Goal: Task Accomplishment & Management: Manage account settings

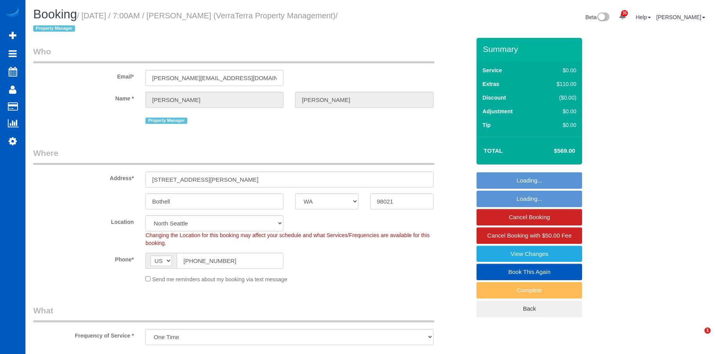
select select "WA"
select select "object:1043"
select select "199"
select select "1501"
select select "3"
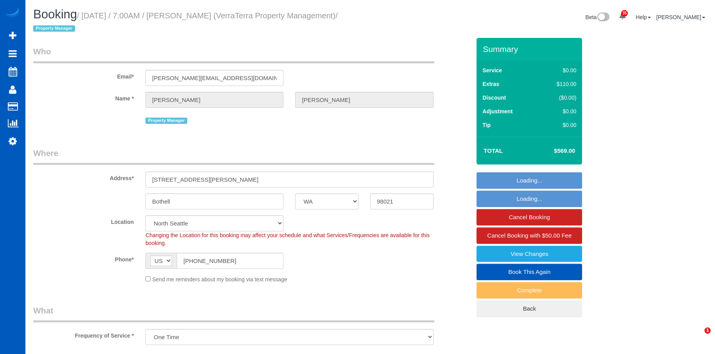
select select "3"
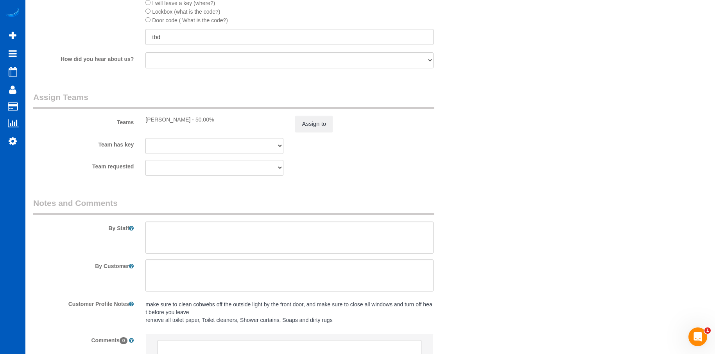
scroll to position [1016, 0]
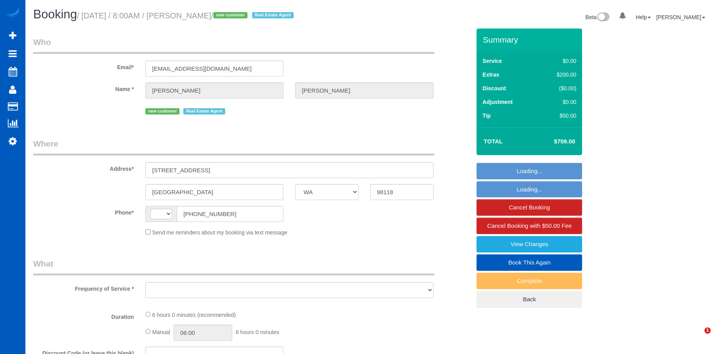
select select "WA"
select select "string:US"
select select "string:fspay-18dc6530-a84c-4930-9790-2117256a27a4"
select select "number:33"
select select "object:928"
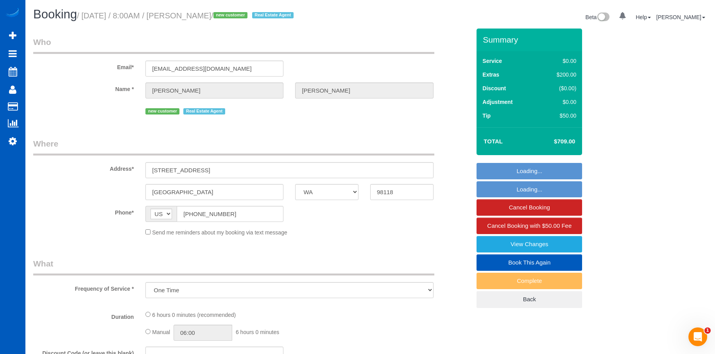
select select "spot1"
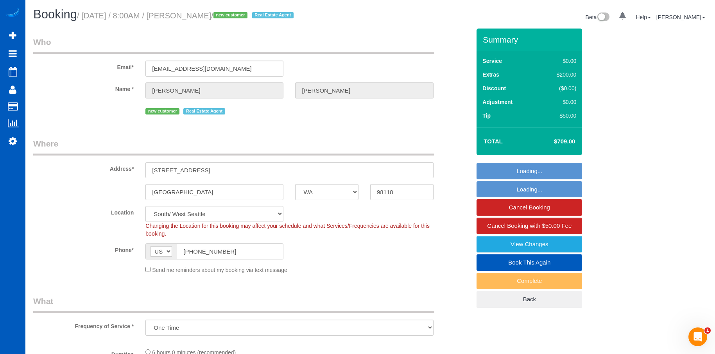
select select "object:991"
select select "199"
select select "1501"
select select "4"
select select "3"
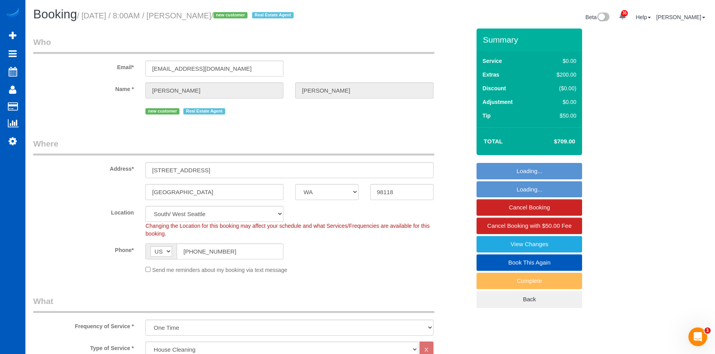
drag, startPoint x: 197, startPoint y: 18, endPoint x: 247, endPoint y: 15, distance: 50.1
click at [247, 15] on small "/ September 20, 2025 / 8:00AM / Karen Sanford / new customer Real Estate Agent" at bounding box center [186, 15] width 219 height 9
copy small "Karen Sanford"
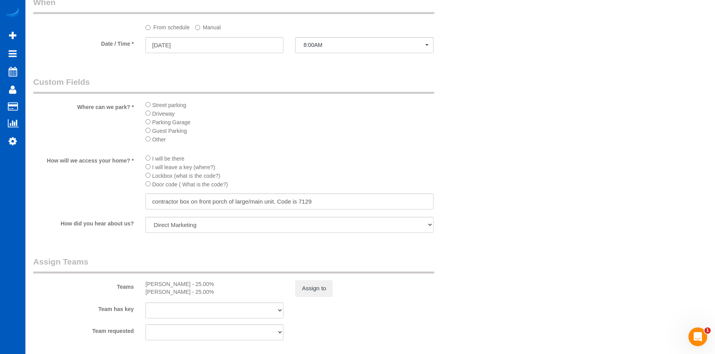
scroll to position [821, 0]
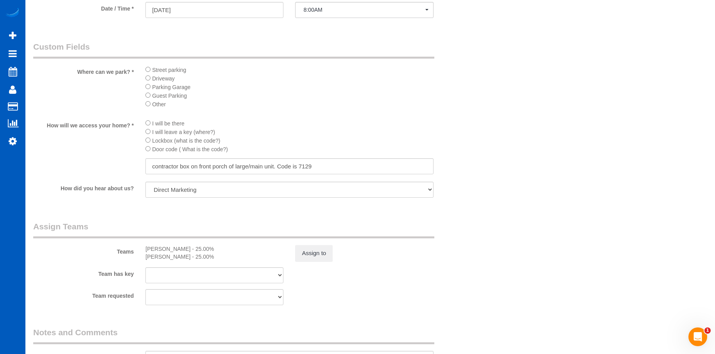
select select "1501"
select select "4"
select select "3"
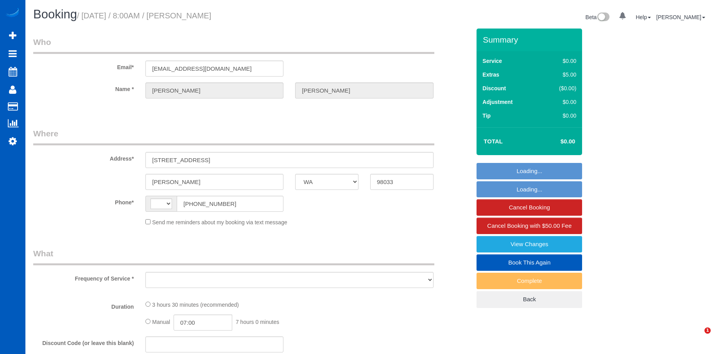
select select "WA"
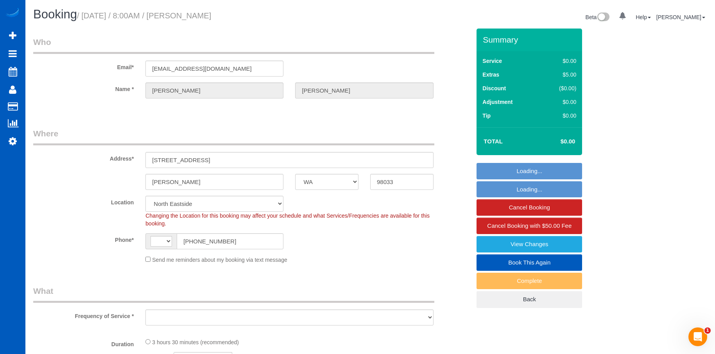
click at [198, 15] on small "/ September 20, 2025 / 8:00AM / Sergey Kolomiyets" at bounding box center [144, 15] width 134 height 9
select select "string:US"
select select "string:fspay-34226f89-d512-4abe-8c2d-34e8c5202e7e"
select select "spot1"
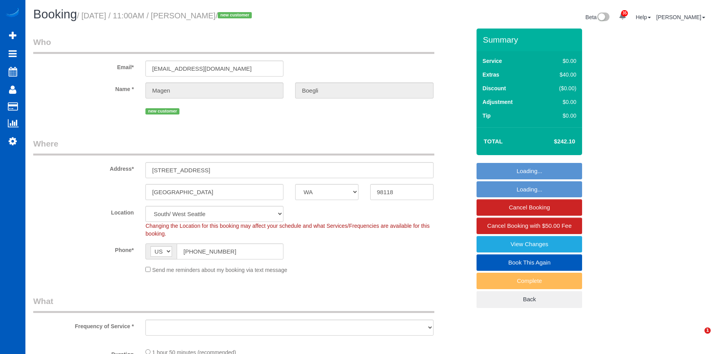
select select "WA"
select select "object:1122"
select select "199"
select select "3"
select select "spot1"
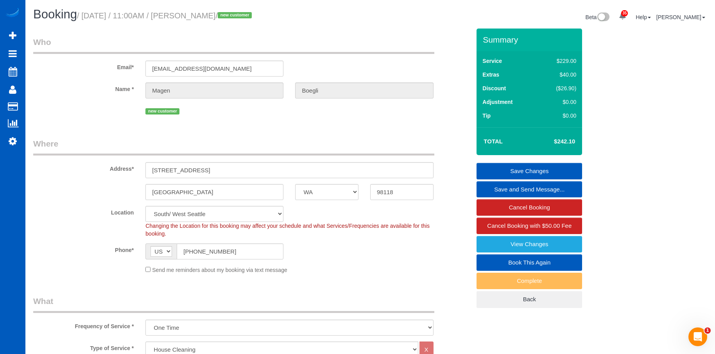
drag, startPoint x: 201, startPoint y: 17, endPoint x: 248, endPoint y: 18, distance: 46.5
click at [248, 18] on small "/ September 20, 2025 / 11:00AM / Magen Boegli / new customer" at bounding box center [165, 15] width 177 height 9
copy small "Magen Boegli"
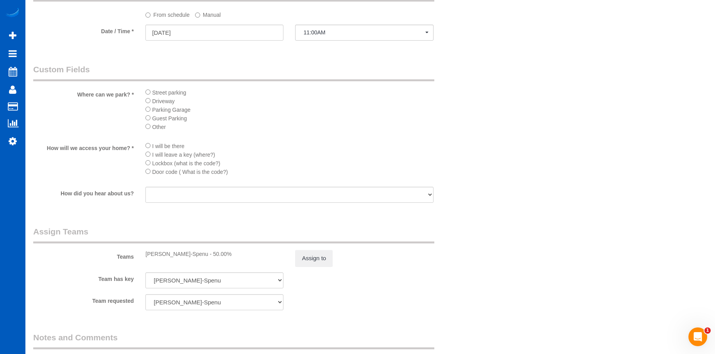
scroll to position [899, 0]
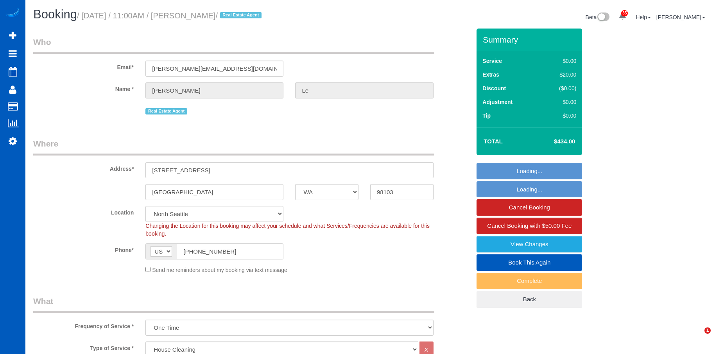
select select "WA"
select select "199"
select select "string:cash"
select select "spot1"
select select "1001"
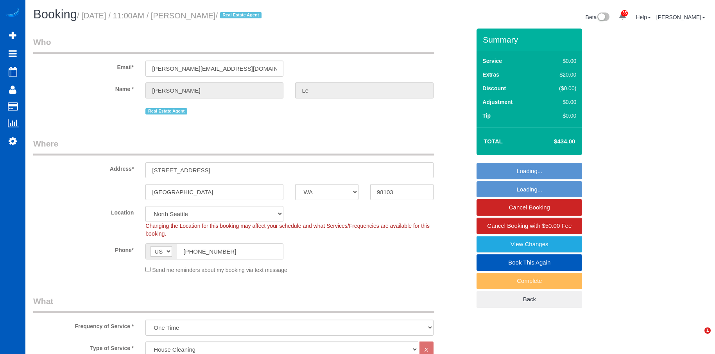
select select "2"
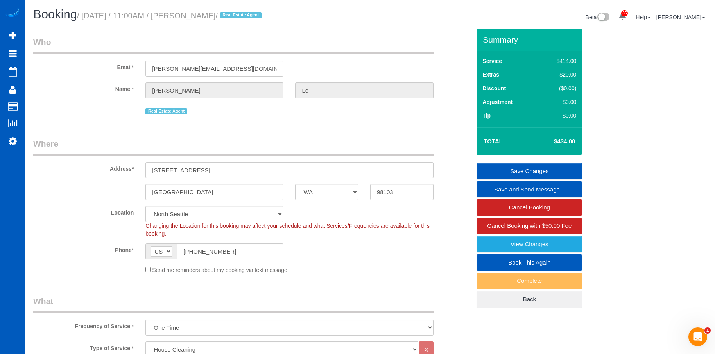
drag, startPoint x: 199, startPoint y: 17, endPoint x: 229, endPoint y: 18, distance: 29.3
click at [229, 18] on small "/ September 20, 2025 / 11:00AM / Brian Le / Real Estate Agent" at bounding box center [170, 15] width 187 height 9
copy small "Brian Le"
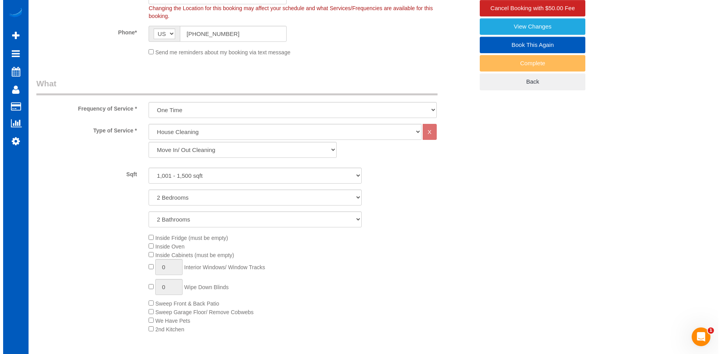
scroll to position [117, 0]
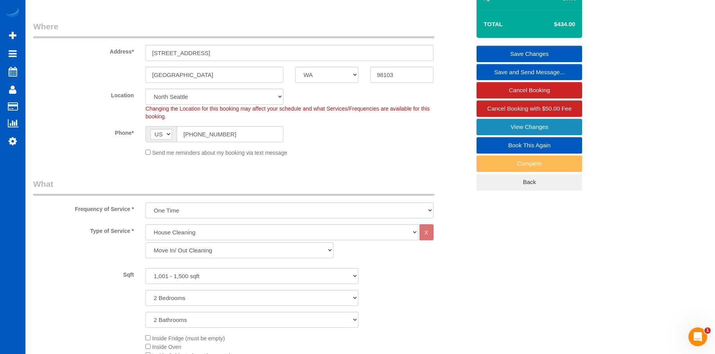
click at [488, 127] on link "View Changes" at bounding box center [529, 127] width 106 height 16
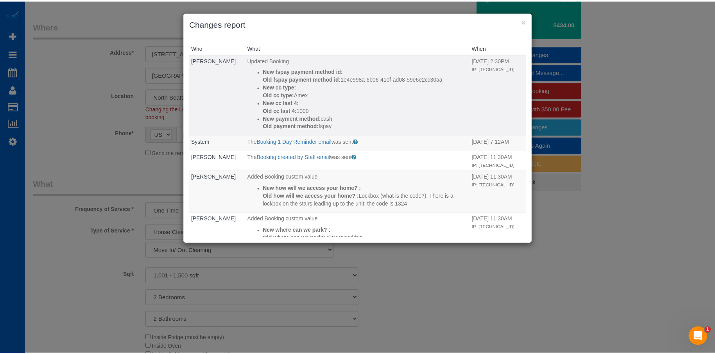
scroll to position [156, 0]
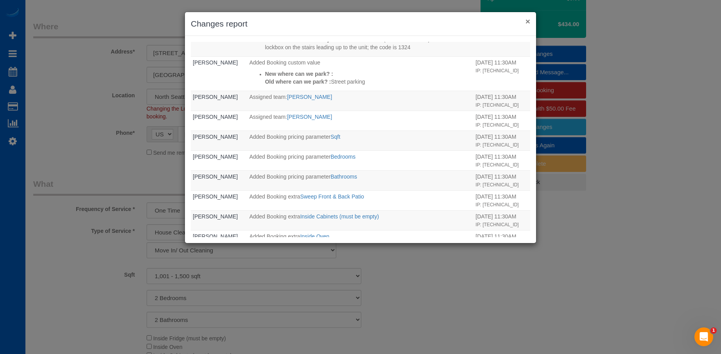
click at [527, 21] on button "×" at bounding box center [527, 21] width 5 height 8
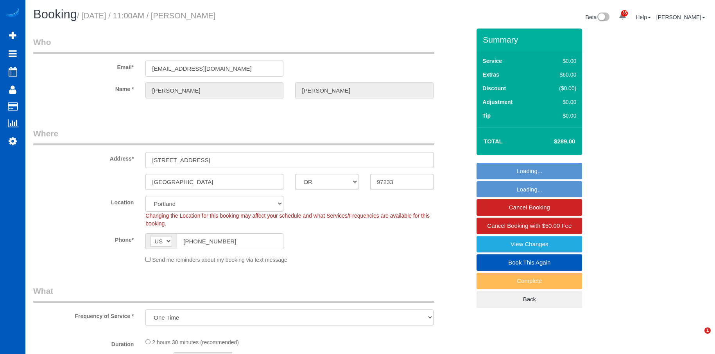
select select "OR"
select select "string:fspay-e16354e6-0226-4234-b44b-99c11bf2f906"
select select "object:1062"
select select "199"
select select "3"
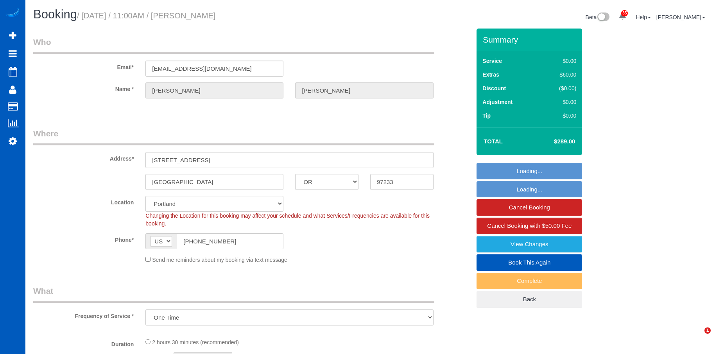
select select "spot1"
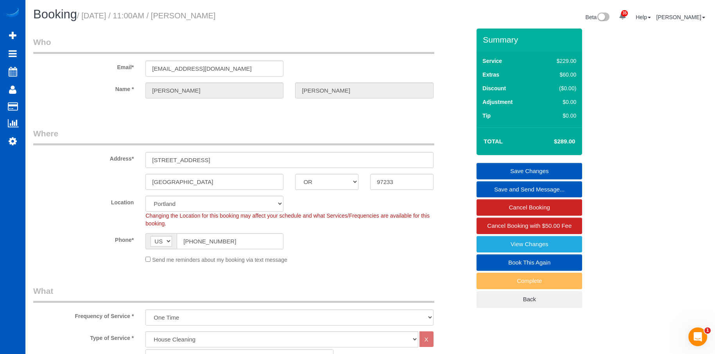
drag, startPoint x: 202, startPoint y: 14, endPoint x: 277, endPoint y: 20, distance: 74.9
click at [277, 20] on h1 "Booking / [DATE] / 11:00AM / [PERSON_NAME]" at bounding box center [198, 14] width 331 height 13
copy small "[PERSON_NAME]"
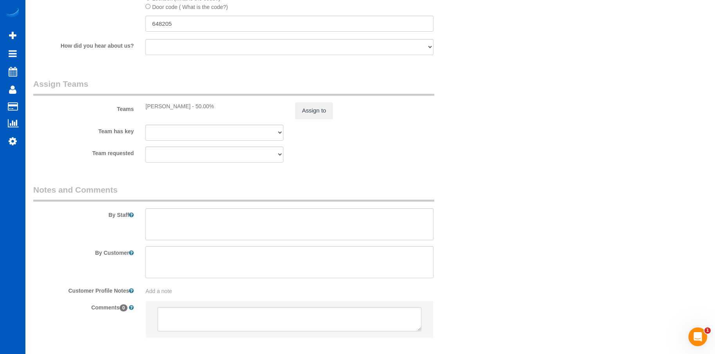
scroll to position [977, 0]
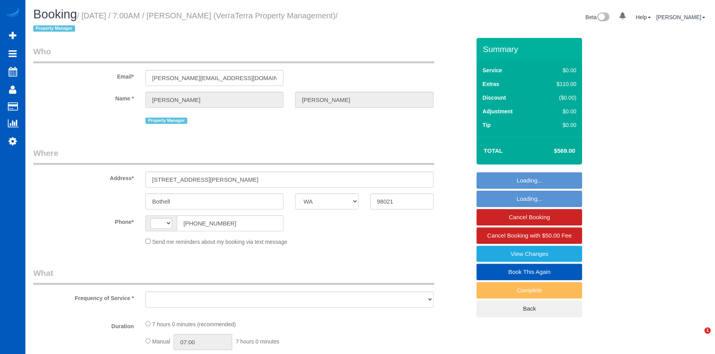
select select "WA"
select select "string:US"
select select "object:804"
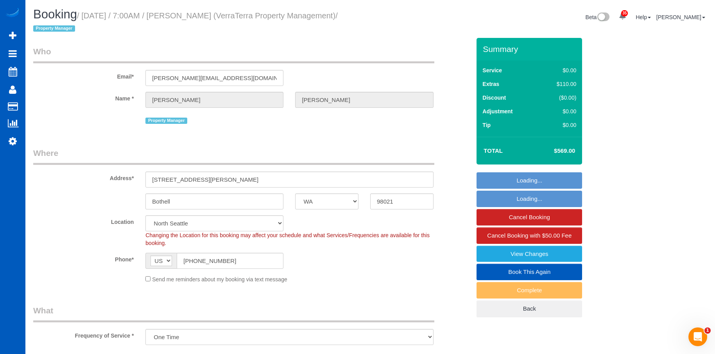
select select "199"
select select "1501"
select select "3"
select select "object:1178"
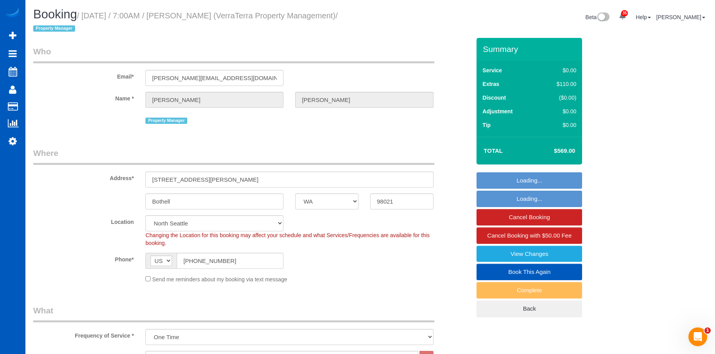
select select "1501"
select select "3"
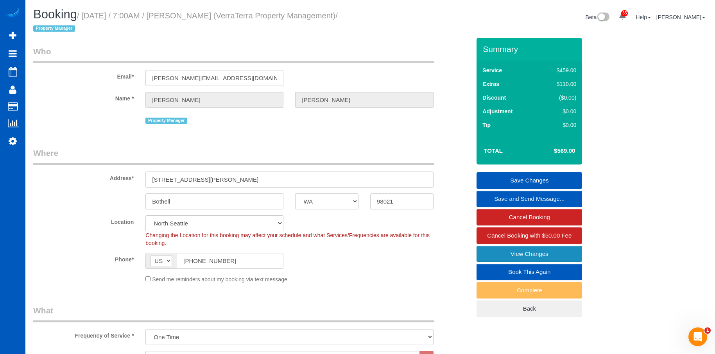
click at [497, 253] on link "View Changes" at bounding box center [529, 254] width 106 height 16
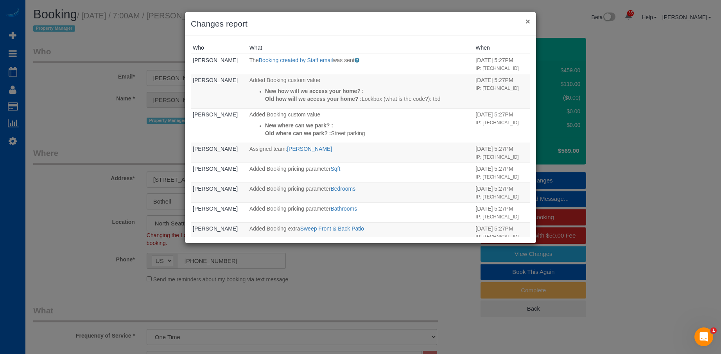
click at [526, 20] on button "×" at bounding box center [527, 21] width 5 height 8
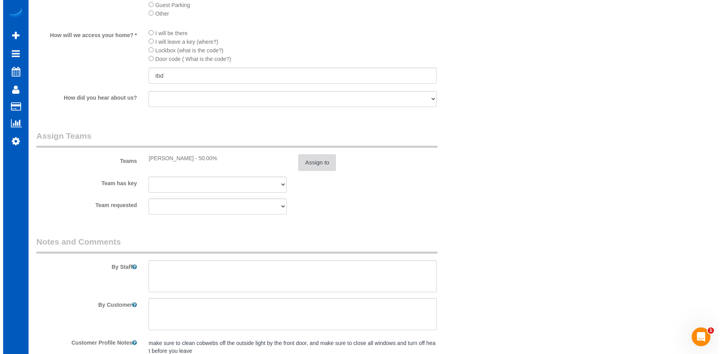
scroll to position [977, 0]
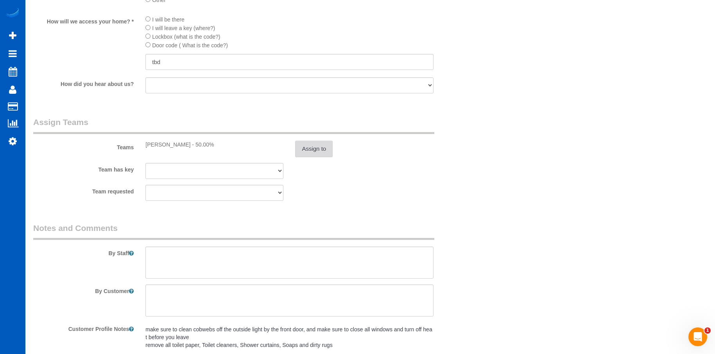
click at [308, 148] on button "Assign to" at bounding box center [314, 149] width 38 height 16
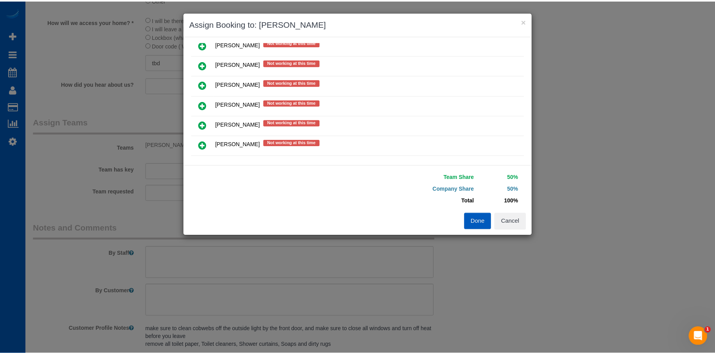
scroll to position [423, 0]
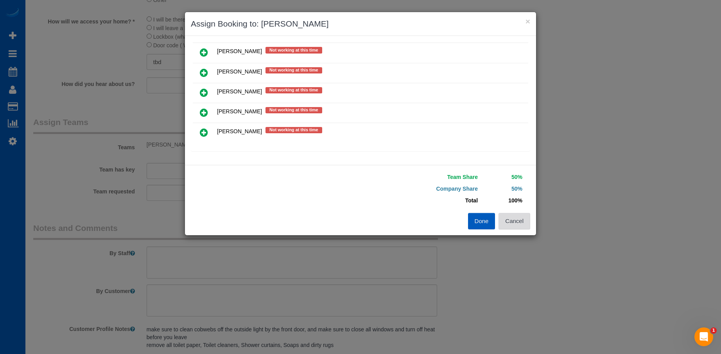
click at [523, 226] on button "Cancel" at bounding box center [514, 221] width 32 height 16
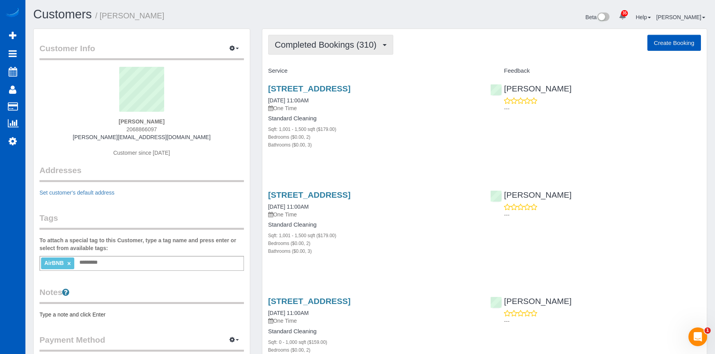
click at [342, 44] on span "Completed Bookings (310)" at bounding box center [328, 45] width 106 height 10
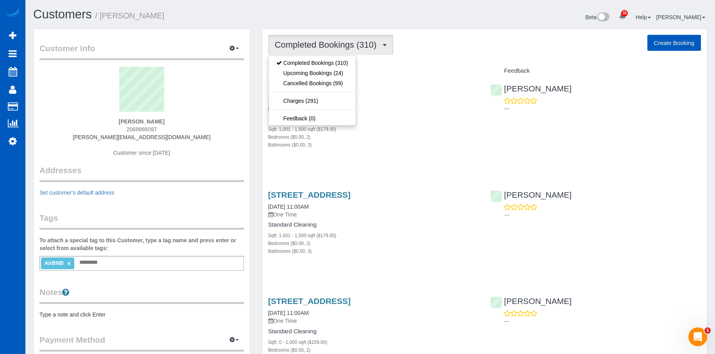
click at [343, 44] on span "Completed Bookings (310)" at bounding box center [328, 45] width 106 height 10
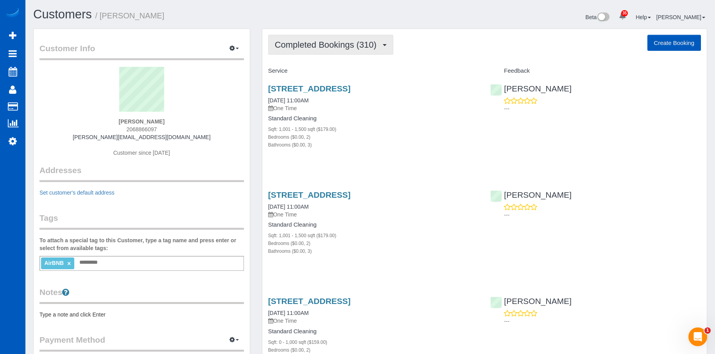
click at [331, 44] on span "Completed Bookings (310)" at bounding box center [328, 45] width 106 height 10
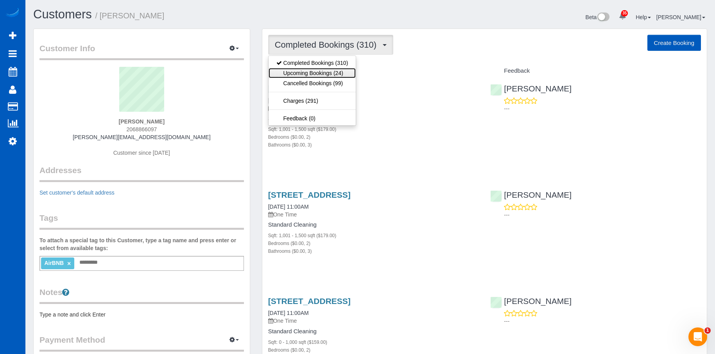
click at [317, 70] on link "Upcoming Bookings (24)" at bounding box center [312, 73] width 88 height 10
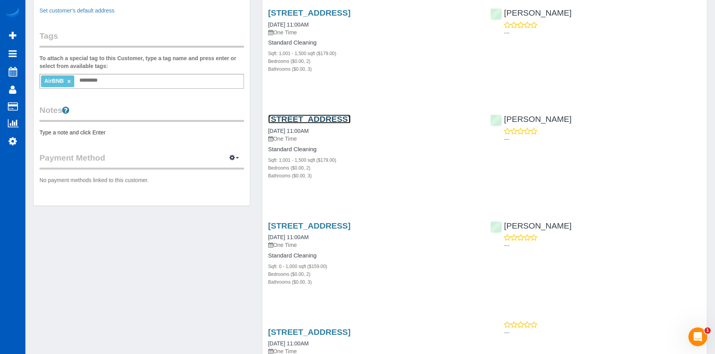
scroll to position [195, 0]
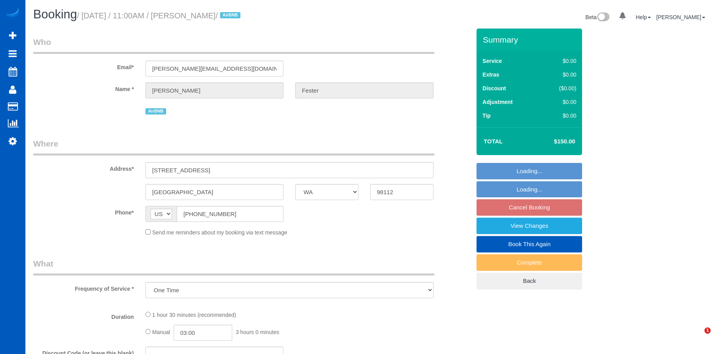
select select "WA"
select select "199"
select select "1001"
select select "2"
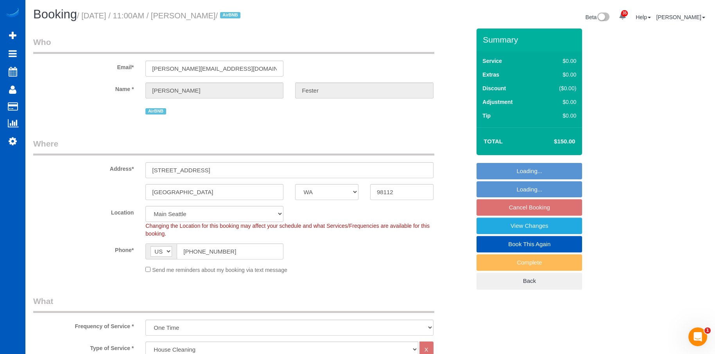
select select "object:1153"
select select "1001"
select select "2"
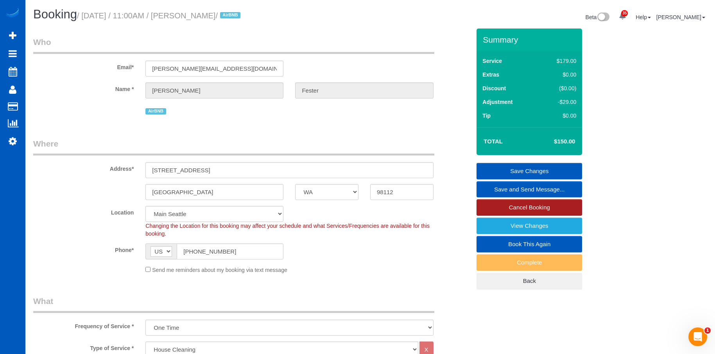
click at [495, 203] on link "Cancel Booking" at bounding box center [529, 207] width 106 height 16
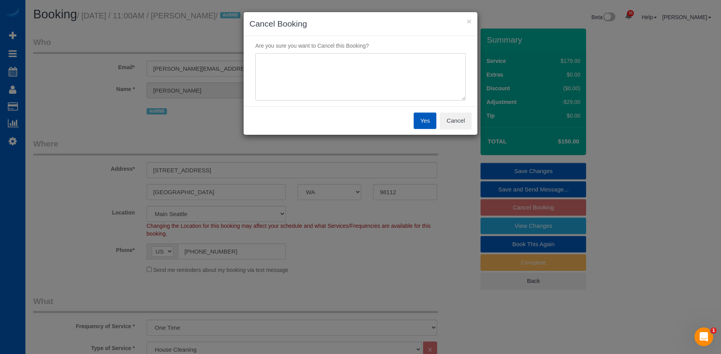
click at [419, 73] on textarea at bounding box center [360, 77] width 210 height 48
type textarea "x"
click at [420, 120] on button "Yes" at bounding box center [424, 121] width 23 height 16
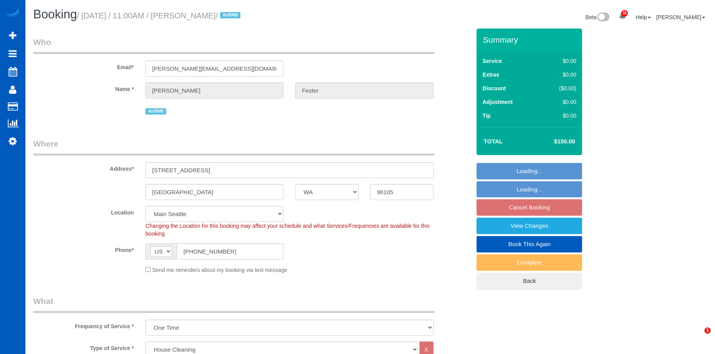
select select "WA"
select select "199"
select select "1001"
select select "2"
select select "3"
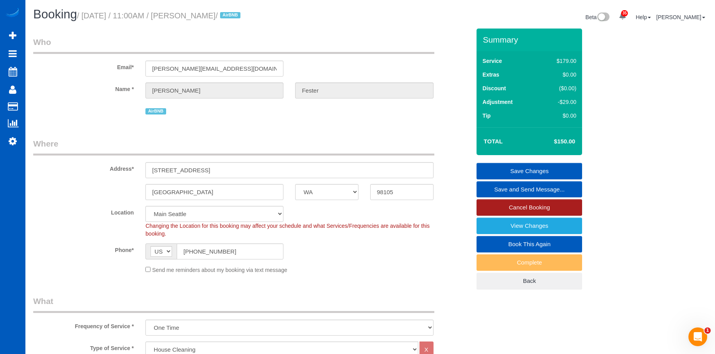
click at [505, 206] on link "Cancel Booking" at bounding box center [529, 207] width 106 height 16
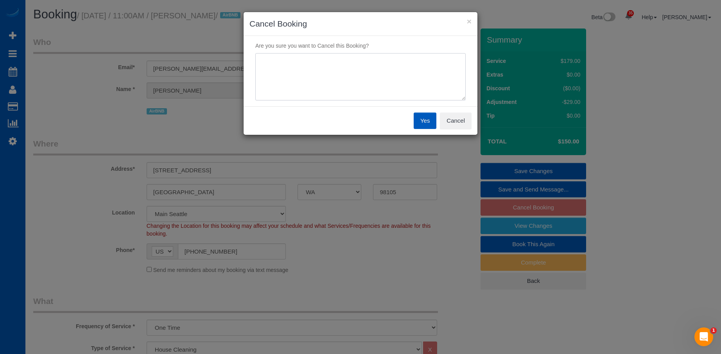
click at [398, 84] on textarea at bounding box center [360, 77] width 210 height 48
type textarea "x"
click at [415, 122] on button "Yes" at bounding box center [424, 121] width 23 height 16
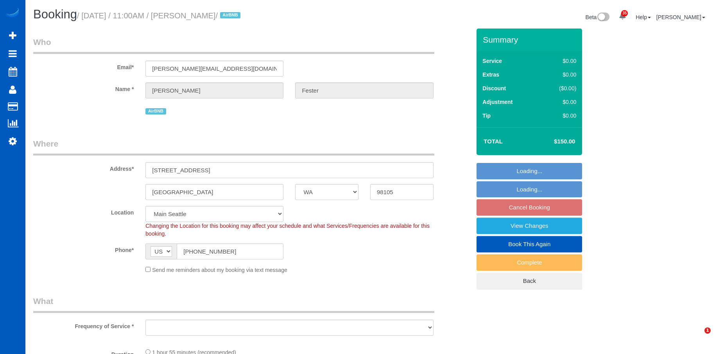
select select "WA"
select select "spot2"
select select "object:1144"
select select "199"
select select "1001"
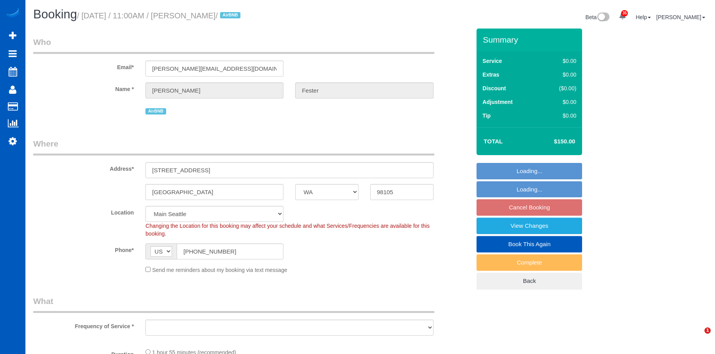
select select "2"
select select "3"
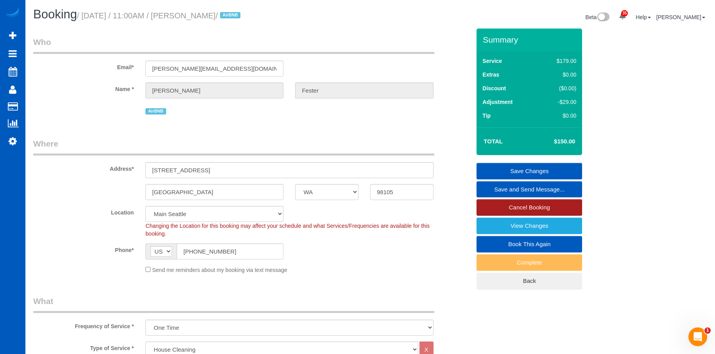
click at [497, 204] on link "Cancel Booking" at bounding box center [529, 207] width 106 height 16
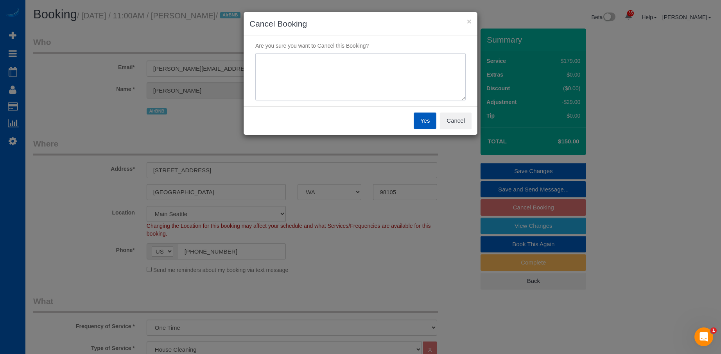
click at [417, 67] on textarea at bounding box center [360, 77] width 210 height 48
type textarea "x"
click at [422, 124] on button "Yes" at bounding box center [424, 121] width 23 height 16
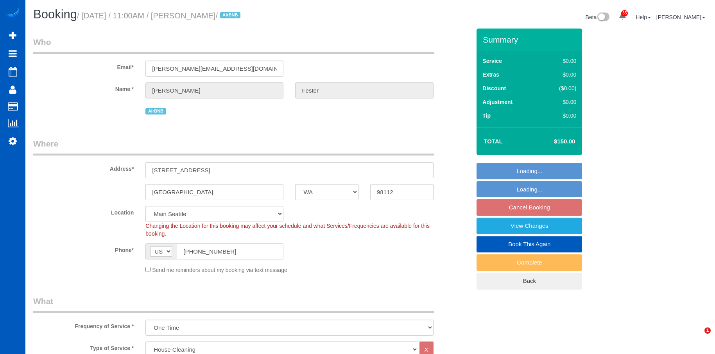
select select "WA"
select select "199"
select select "object:1228"
select select "spot2"
select select "2"
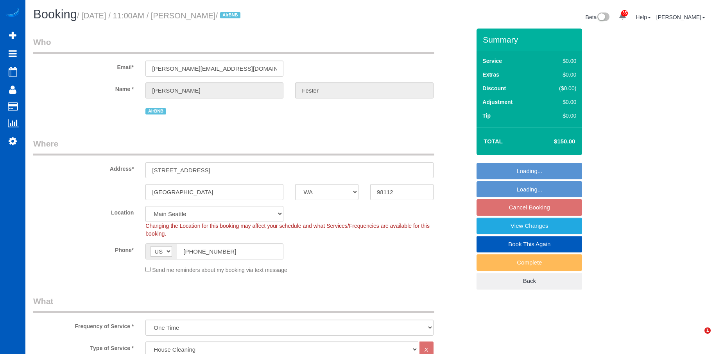
select select "3"
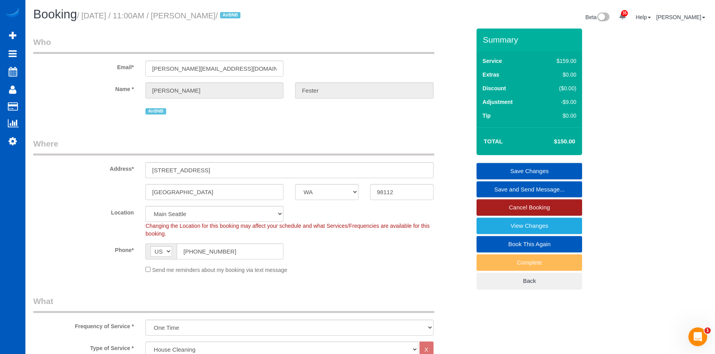
click at [493, 203] on link "Cancel Booking" at bounding box center [529, 207] width 106 height 16
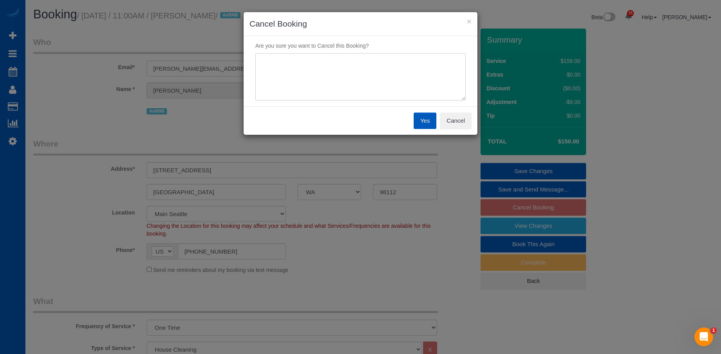
click at [437, 89] on textarea at bounding box center [360, 77] width 210 height 48
type textarea "x"
click at [424, 124] on button "Yes" at bounding box center [424, 121] width 23 height 16
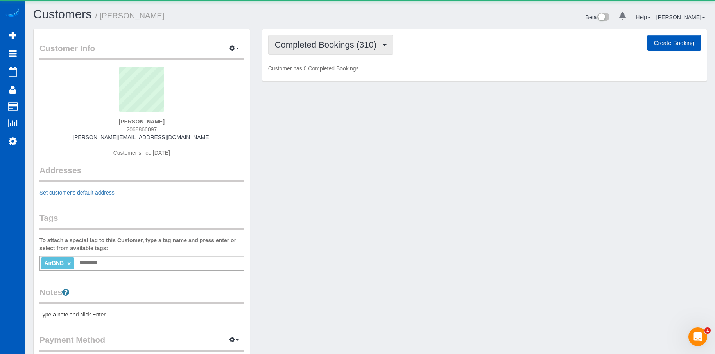
click at [376, 47] on span "Completed Bookings (310)" at bounding box center [328, 45] width 106 height 10
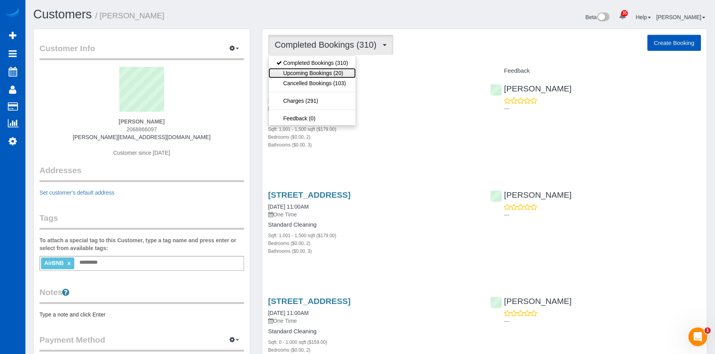
click at [327, 73] on link "Upcoming Bookings (20)" at bounding box center [312, 73] width 88 height 10
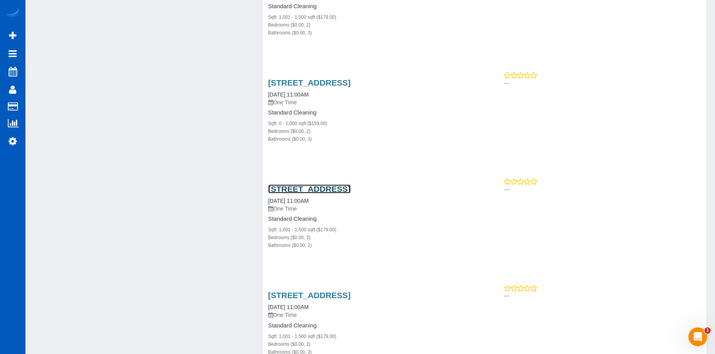
scroll to position [1251, 0]
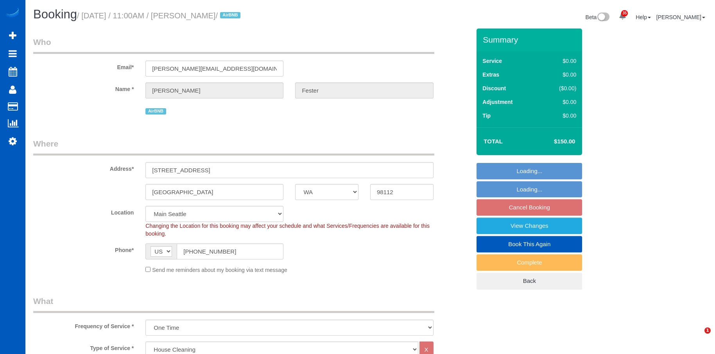
select select "WA"
select select "199"
select select "object:1138"
select select "spot2"
select select "2"
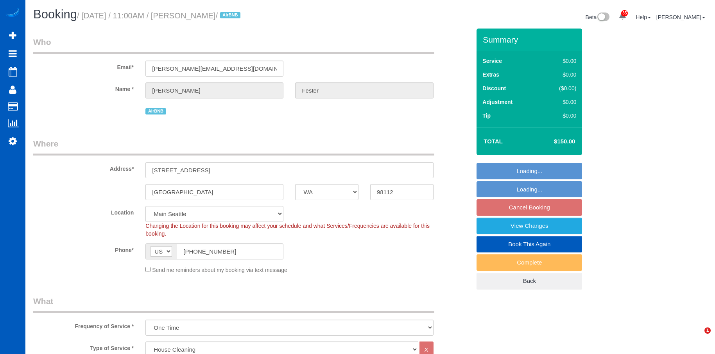
select select "3"
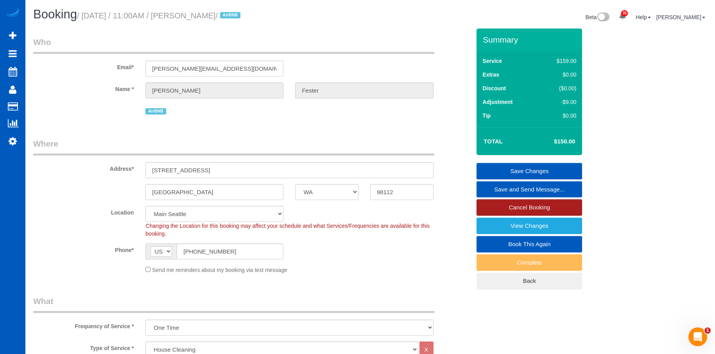
click at [508, 210] on link "Cancel Booking" at bounding box center [529, 207] width 106 height 16
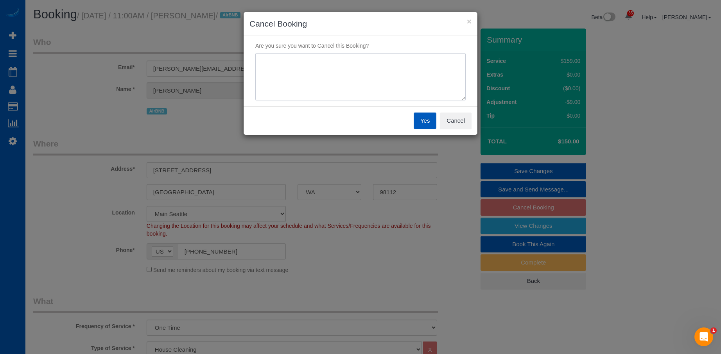
click at [408, 84] on textarea at bounding box center [360, 77] width 210 height 48
type textarea "x"
click at [422, 116] on button "Yes" at bounding box center [424, 121] width 23 height 16
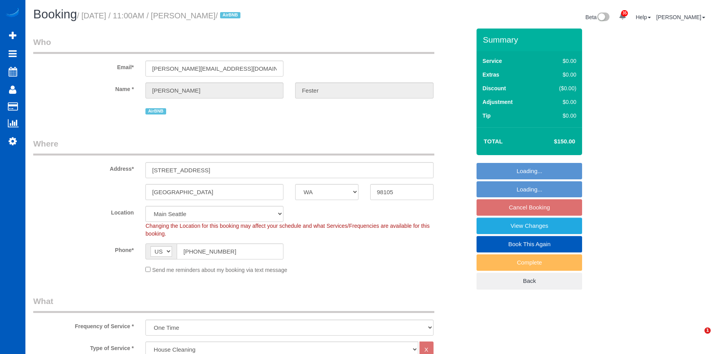
select select "WA"
select select "199"
select select "1001"
select select "2"
select select "3"
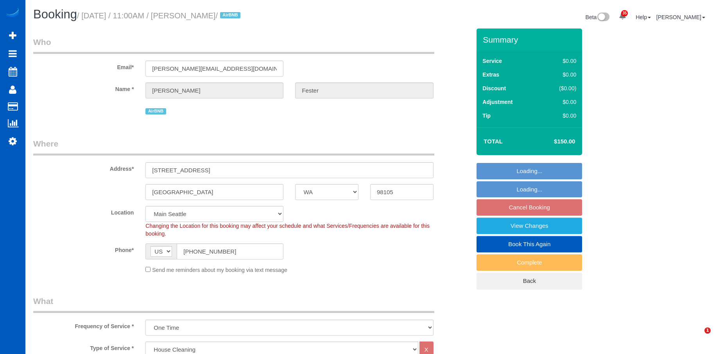
select select "spot2"
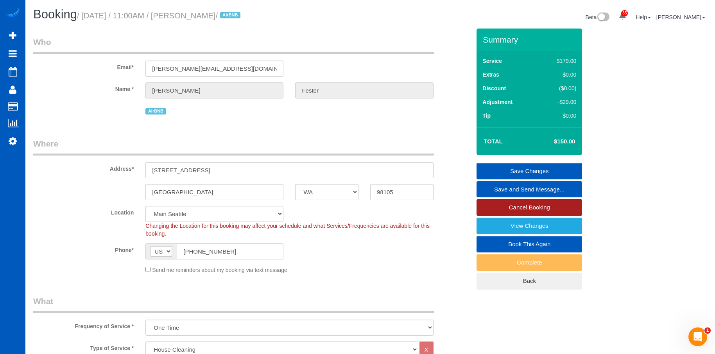
click at [503, 206] on link "Cancel Booking" at bounding box center [529, 207] width 106 height 16
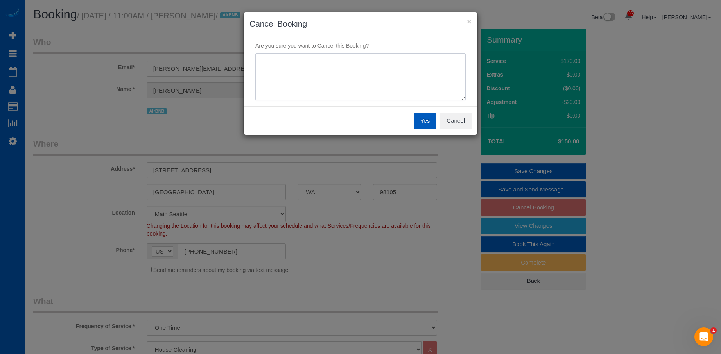
click at [388, 86] on textarea at bounding box center [360, 77] width 210 height 48
type textarea "x"
click at [424, 124] on button "Yes" at bounding box center [424, 121] width 23 height 16
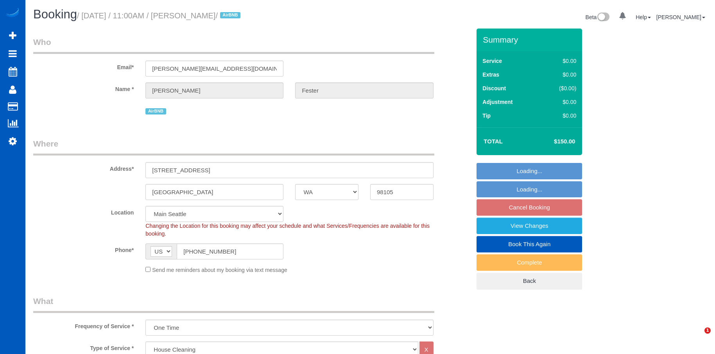
select select "WA"
select select "199"
select select "1001"
select select "3"
select select "2"
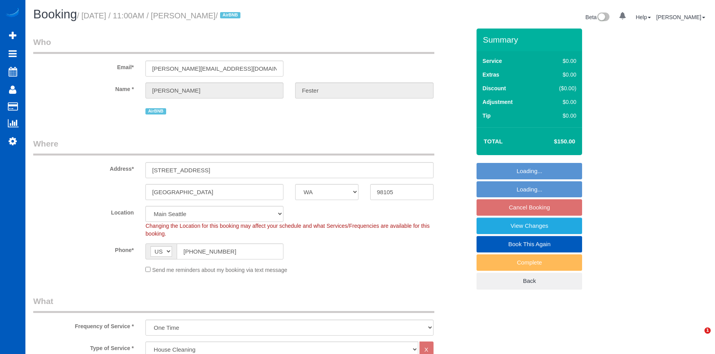
select select "spot2"
select select "object:1222"
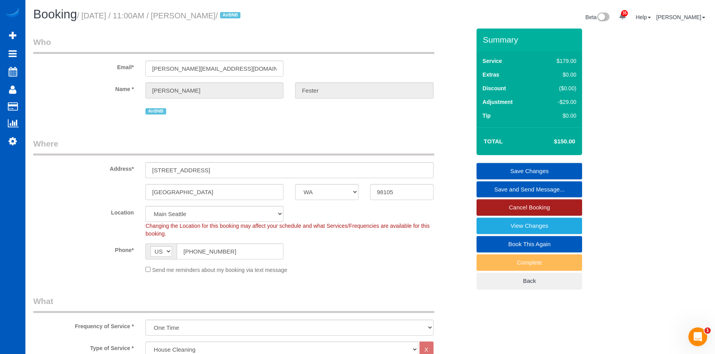
click at [494, 200] on link "Cancel Booking" at bounding box center [529, 207] width 106 height 16
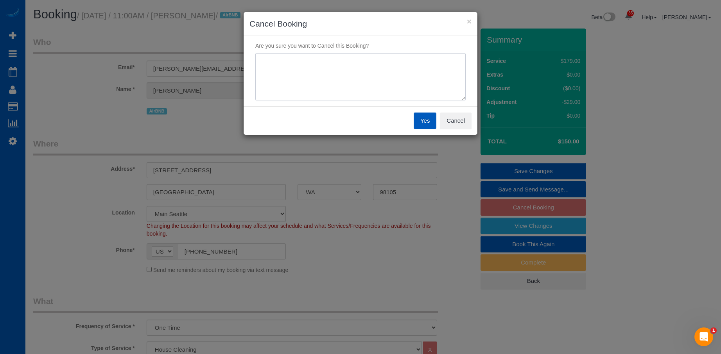
click at [408, 62] on textarea at bounding box center [360, 77] width 210 height 48
type textarea "x"
click at [427, 122] on button "Yes" at bounding box center [424, 121] width 23 height 16
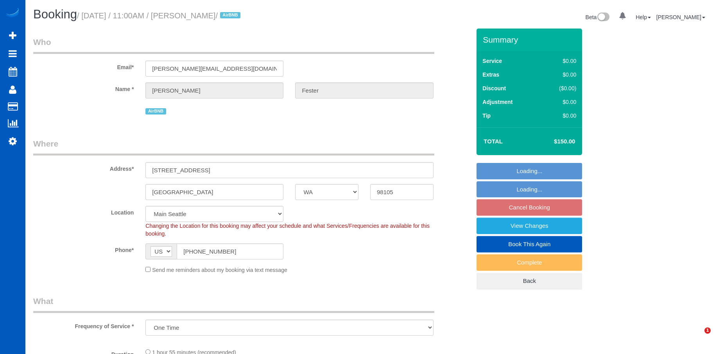
select select "WA"
select select "object:1147"
select select "199"
select select "1001"
select select "2"
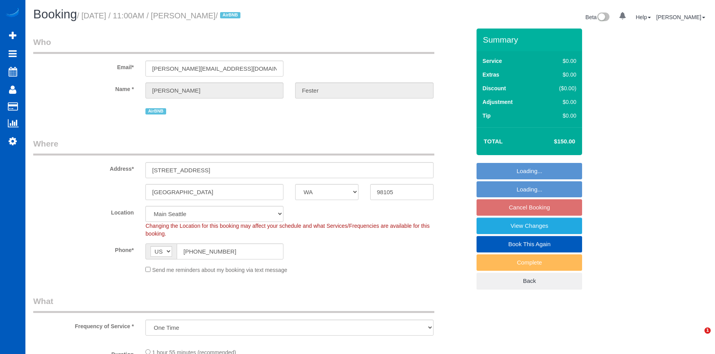
select select "3"
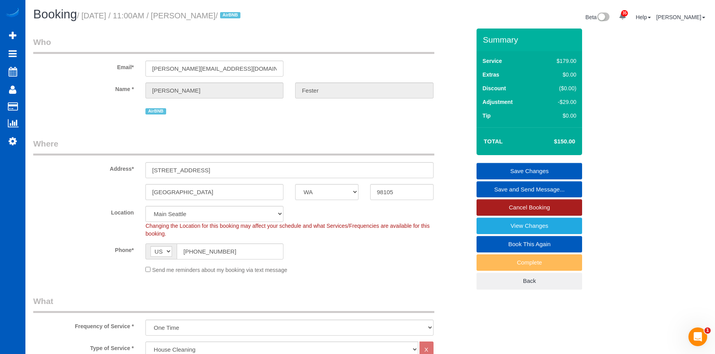
click at [491, 207] on link "Cancel Booking" at bounding box center [529, 207] width 106 height 16
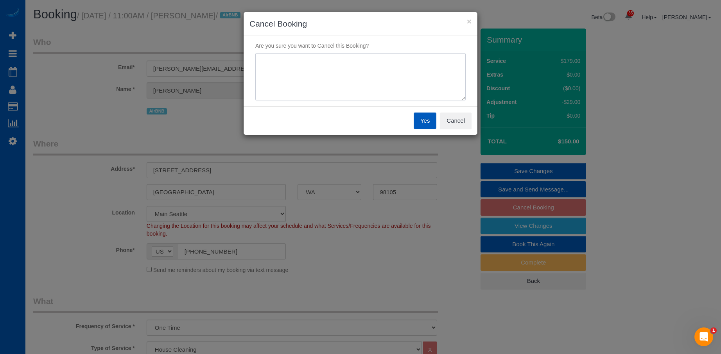
click at [387, 57] on textarea at bounding box center [360, 77] width 210 height 48
type textarea "x"
click at [427, 123] on button "Yes" at bounding box center [424, 121] width 23 height 16
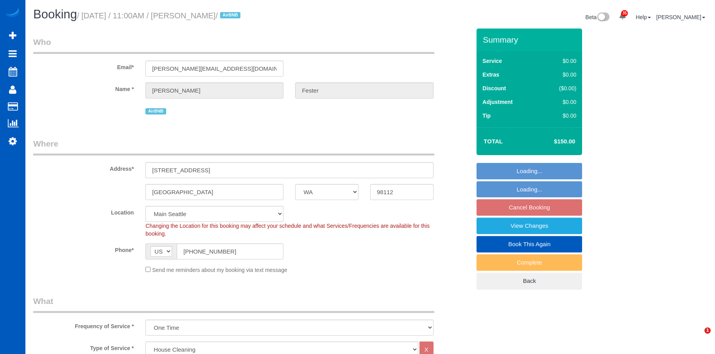
select select "WA"
select select "199"
select select "1001"
select select "3"
select select "2"
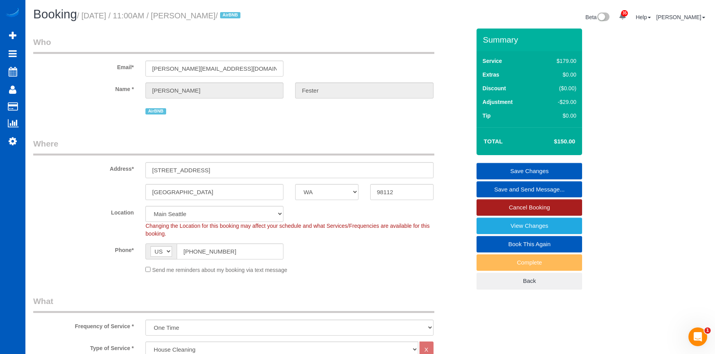
click at [500, 201] on link "Cancel Booking" at bounding box center [529, 207] width 106 height 16
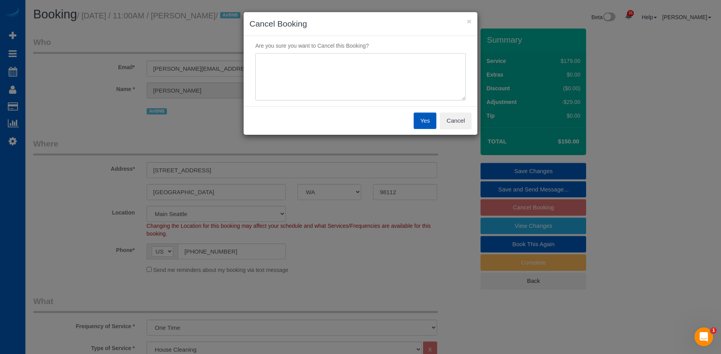
click at [390, 81] on textarea at bounding box center [360, 77] width 210 height 48
type textarea "x"
click at [428, 118] on button "Yes" at bounding box center [424, 121] width 23 height 16
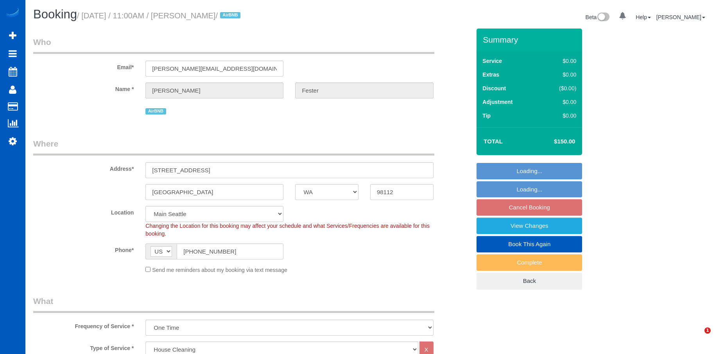
select select "WA"
select select "199"
select select "object:1133"
select select "2"
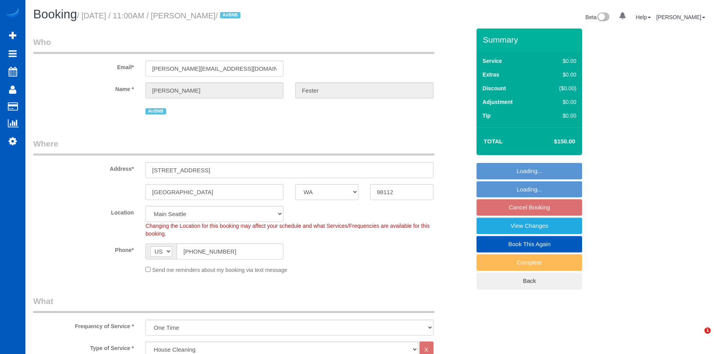
select select "spot2"
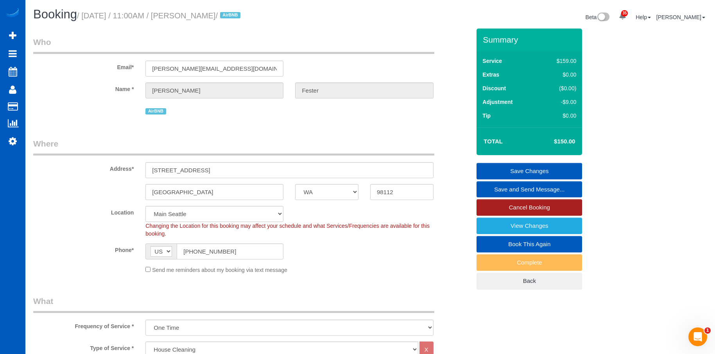
click at [493, 202] on link "Cancel Booking" at bounding box center [529, 207] width 106 height 16
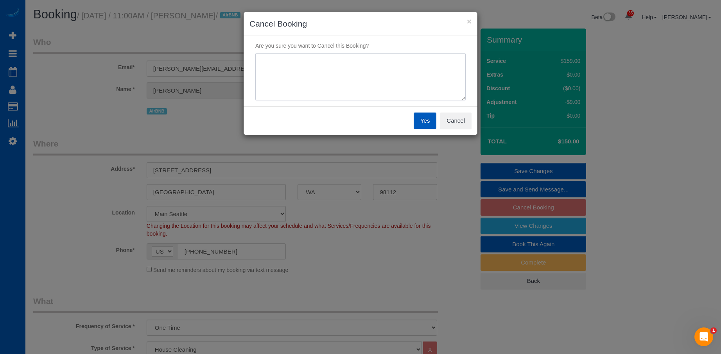
click at [390, 81] on textarea at bounding box center [360, 77] width 210 height 48
type textarea "x"
click at [431, 122] on button "Yes" at bounding box center [424, 121] width 23 height 16
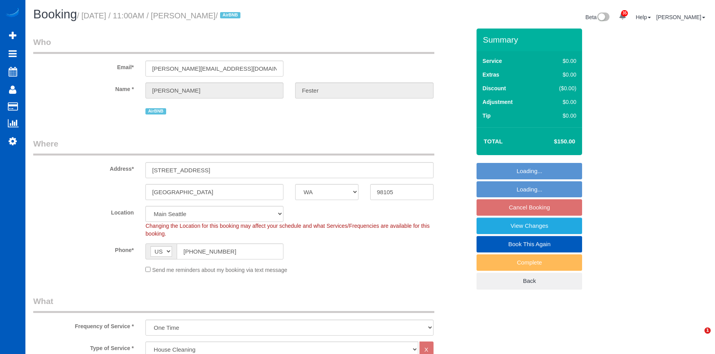
select select "WA"
select select "199"
select select "1001"
select select "2"
select select "3"
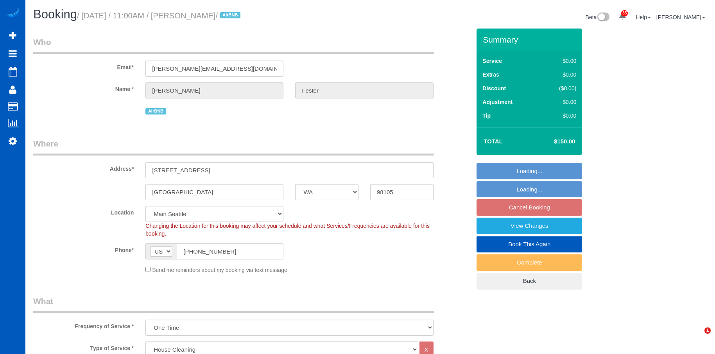
select select "spot2"
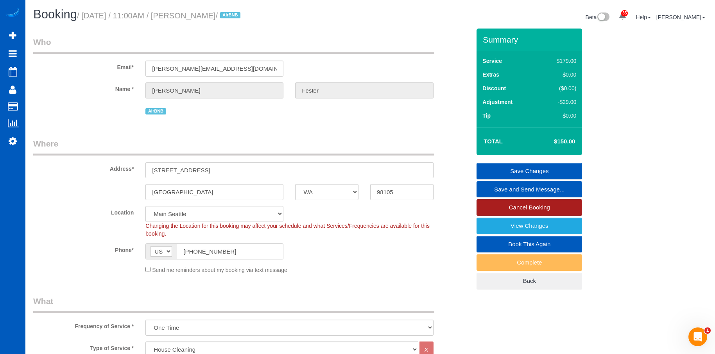
click at [514, 206] on link "Cancel Booking" at bounding box center [529, 207] width 106 height 16
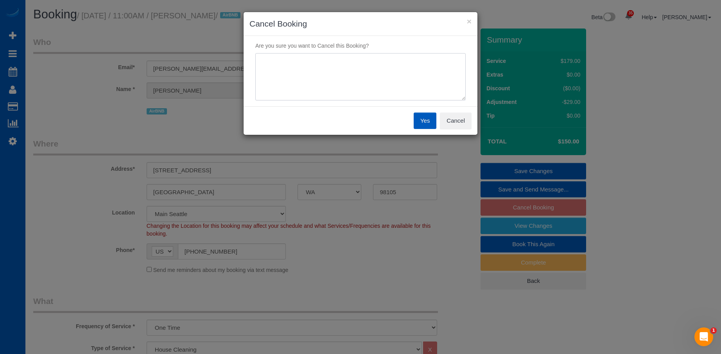
click at [377, 63] on textarea at bounding box center [360, 77] width 210 height 48
type textarea "x"
click at [423, 122] on button "Yes" at bounding box center [424, 121] width 23 height 16
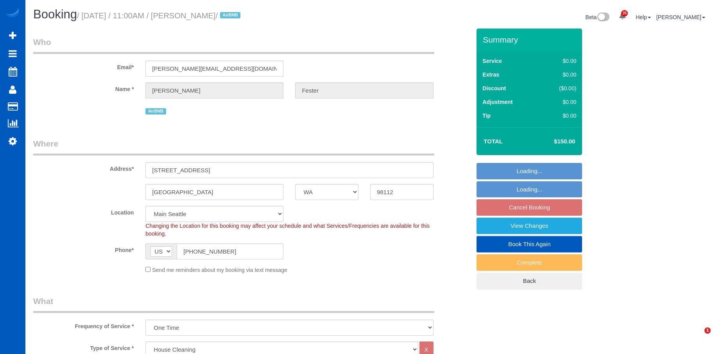
select select "WA"
select select "199"
select select "1001"
select select "3"
select select "spot2"
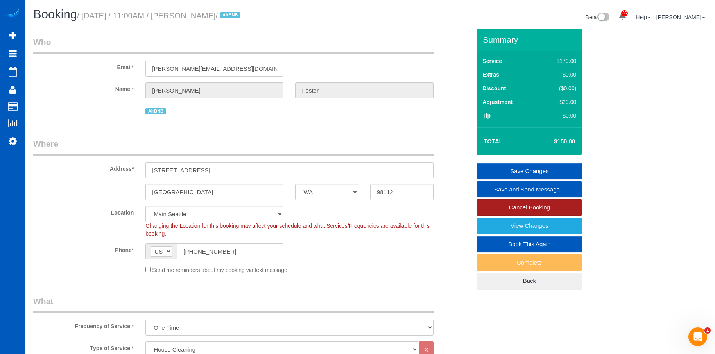
click at [506, 203] on link "Cancel Booking" at bounding box center [529, 207] width 106 height 16
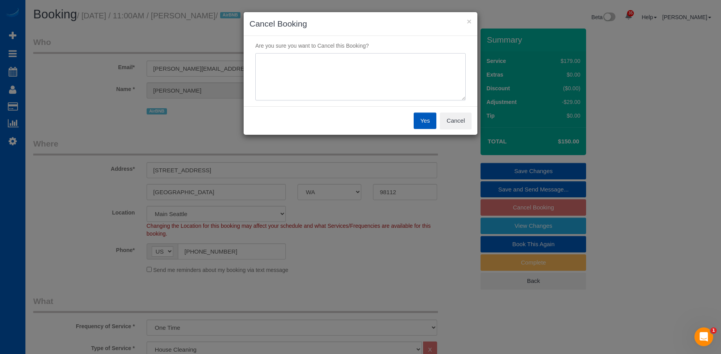
click at [405, 88] on textarea at bounding box center [360, 77] width 210 height 48
type textarea "x"
click at [424, 122] on button "Yes" at bounding box center [424, 121] width 23 height 16
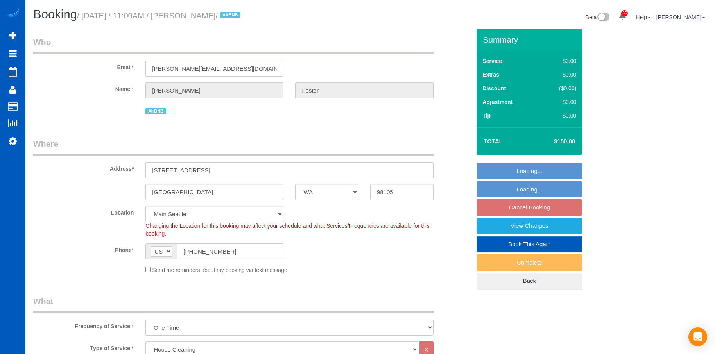
select select "WA"
select select "199"
select select "1001"
select select "3"
select select "2"
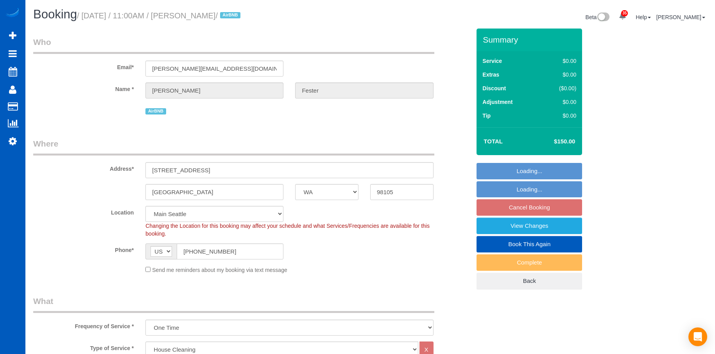
select select "spot2"
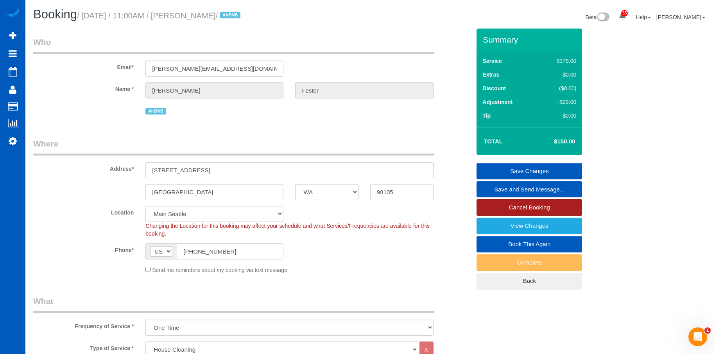
click at [498, 204] on link "Cancel Booking" at bounding box center [529, 207] width 106 height 16
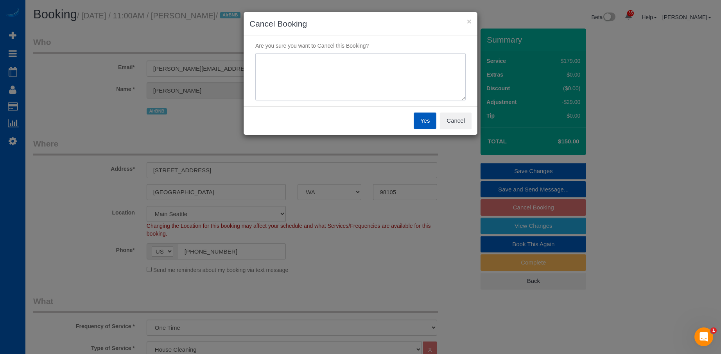
click at [382, 86] on textarea at bounding box center [360, 77] width 210 height 48
type textarea "x"
click at [421, 123] on button "Yes" at bounding box center [424, 121] width 23 height 16
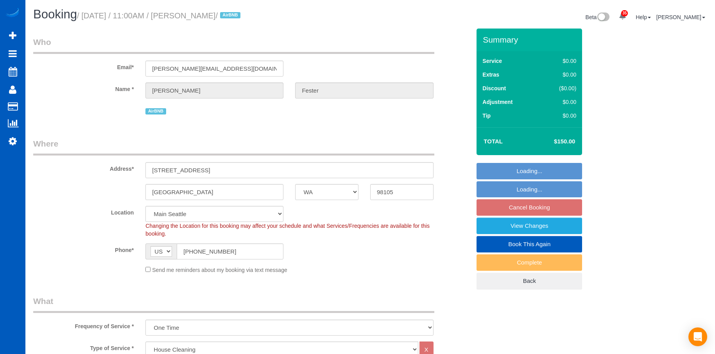
select select "WA"
select select "199"
select select "1001"
select select "2"
select select "3"
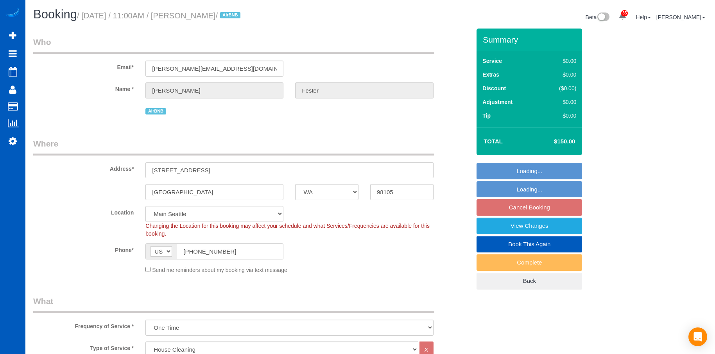
select select "object:1222"
select select "spot2"
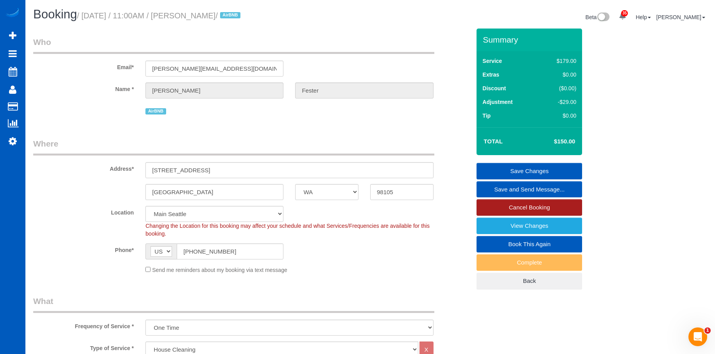
click at [499, 202] on link "Cancel Booking" at bounding box center [529, 207] width 106 height 16
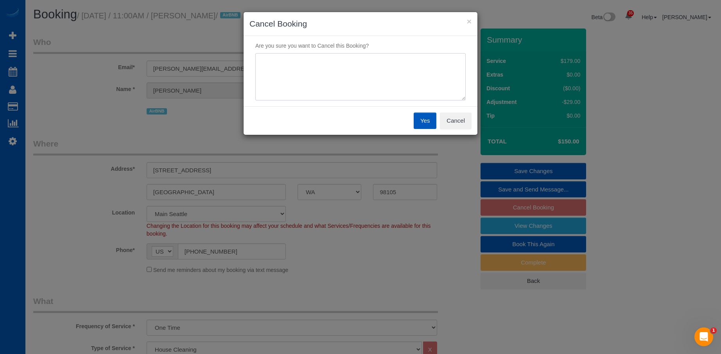
click at [408, 89] on textarea at bounding box center [360, 77] width 210 height 48
type textarea "x"
click at [428, 127] on button "Yes" at bounding box center [424, 121] width 23 height 16
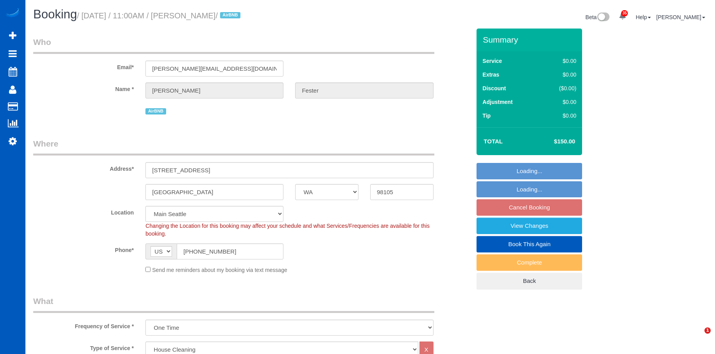
select select "WA"
select select "199"
select select "spot2"
select select "1001"
select select "2"
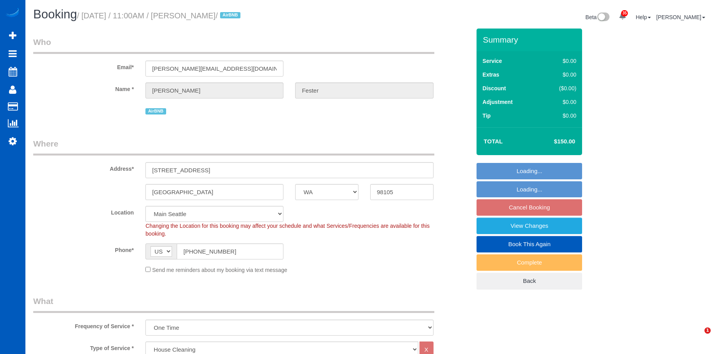
select select "3"
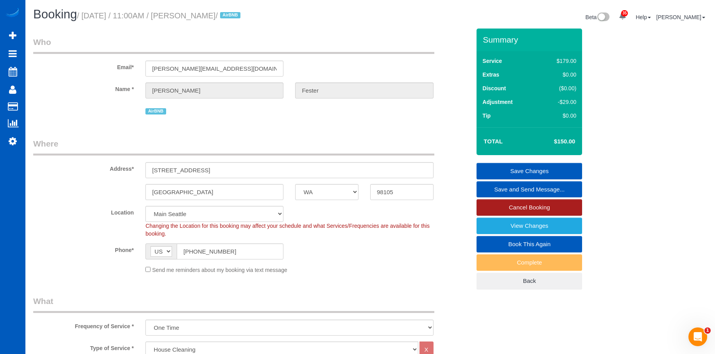
click at [503, 211] on link "Cancel Booking" at bounding box center [529, 207] width 106 height 16
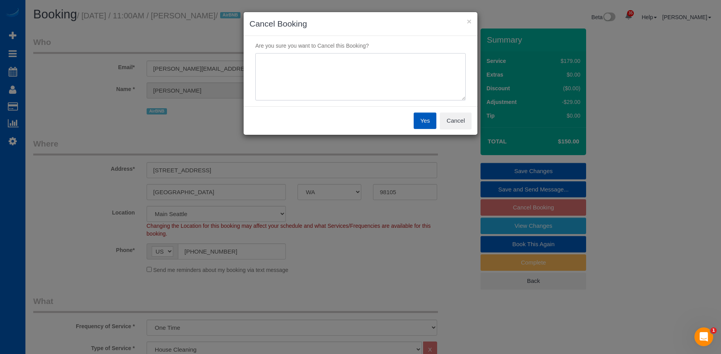
click at [411, 73] on textarea at bounding box center [360, 77] width 210 height 48
type textarea "x"
click at [422, 120] on button "Yes" at bounding box center [424, 121] width 23 height 16
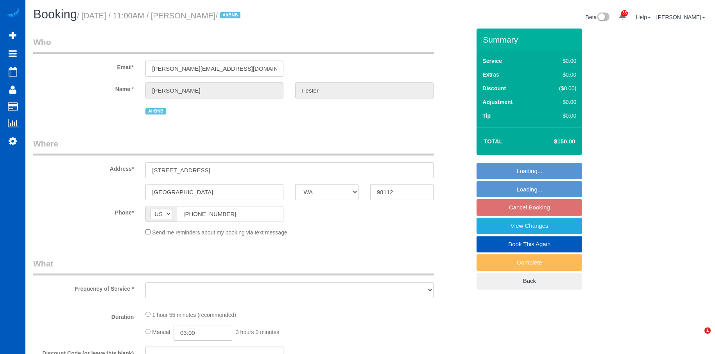
select select "WA"
select select "object:1147"
select select "199"
select select "2"
select select "3"
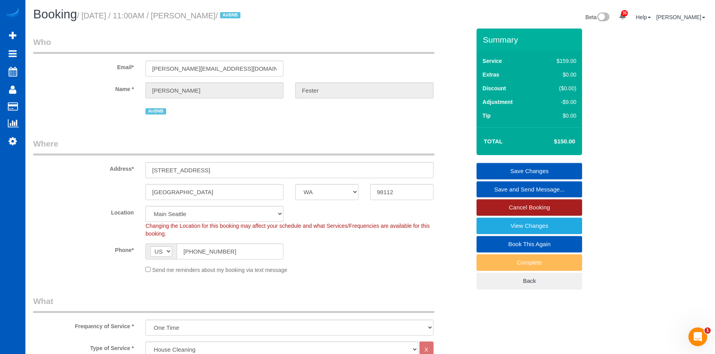
click at [506, 206] on link "Cancel Booking" at bounding box center [529, 207] width 106 height 16
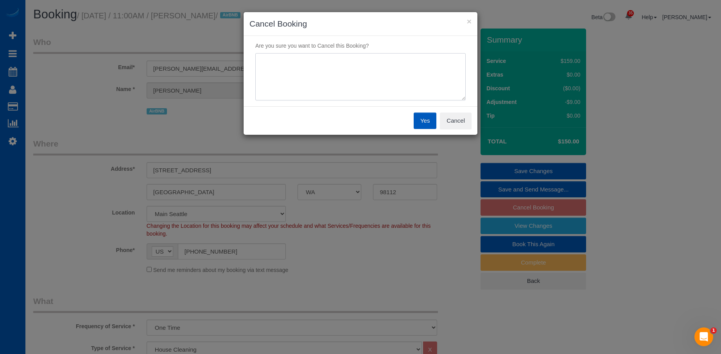
click at [362, 57] on textarea at bounding box center [360, 77] width 210 height 48
type textarea "x"
click at [421, 121] on button "Yes" at bounding box center [424, 121] width 23 height 16
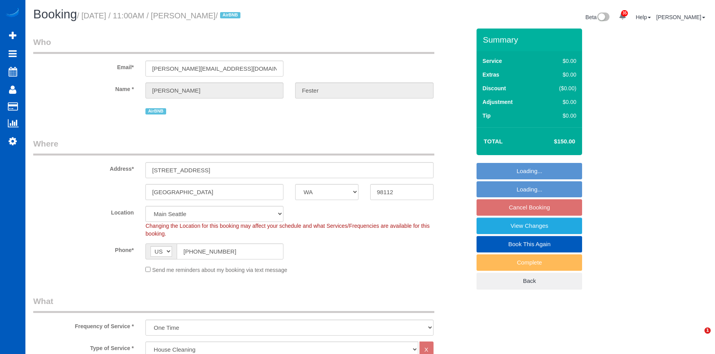
select select "WA"
select select "199"
select select "1001"
select select "3"
select select "2"
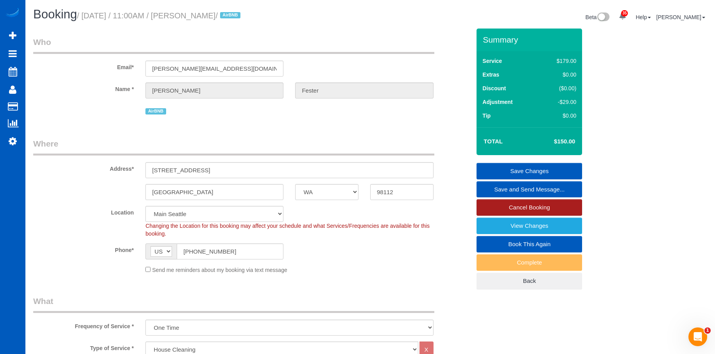
click at [515, 211] on link "Cancel Booking" at bounding box center [529, 207] width 106 height 16
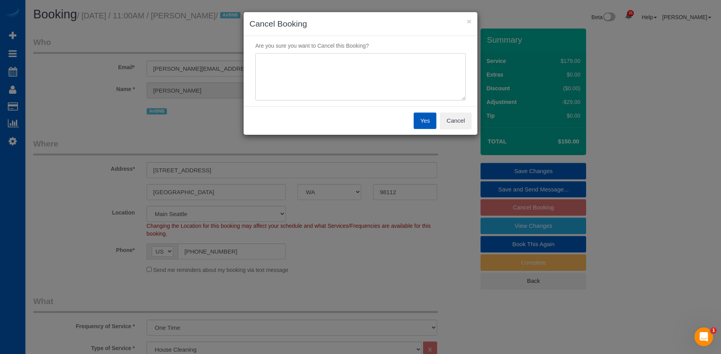
click at [381, 72] on textarea at bounding box center [360, 77] width 210 height 48
type textarea "x"
click at [421, 117] on button "Yes" at bounding box center [424, 121] width 23 height 16
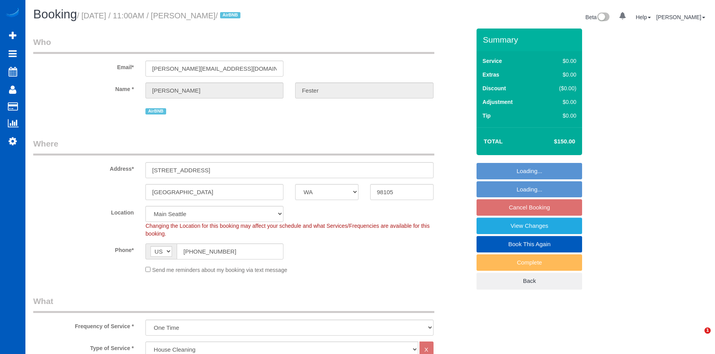
select select "WA"
select select "199"
select select "object:1222"
select select "spot2"
select select "1001"
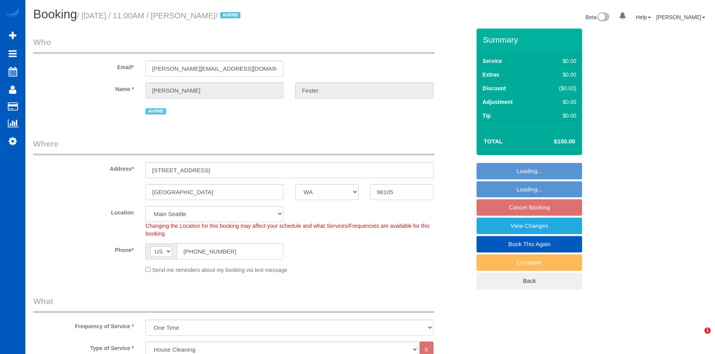
select select "2"
select select "3"
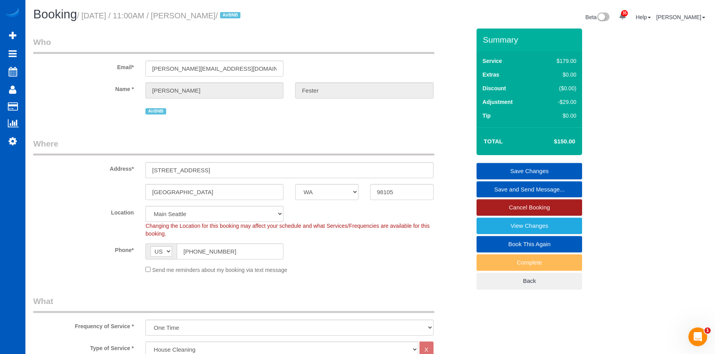
click at [506, 208] on link "Cancel Booking" at bounding box center [529, 207] width 106 height 16
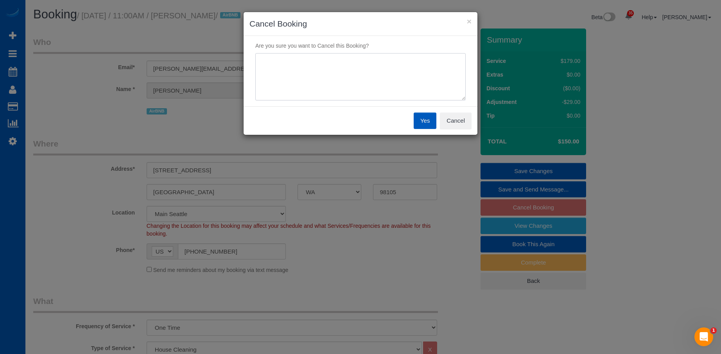
click at [414, 82] on textarea at bounding box center [360, 77] width 210 height 48
type textarea "x"
click at [415, 119] on button "Yes" at bounding box center [424, 121] width 23 height 16
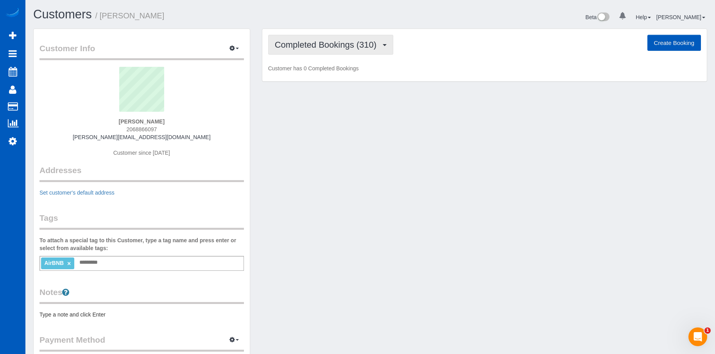
click at [367, 41] on span "Completed Bookings (310)" at bounding box center [328, 45] width 106 height 10
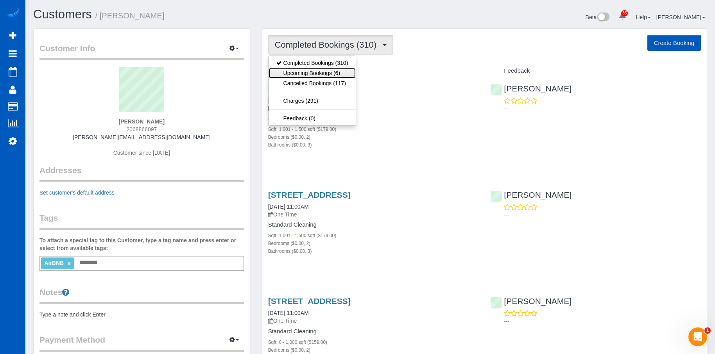
click at [331, 73] on link "Upcoming Bookings (6)" at bounding box center [312, 73] width 88 height 10
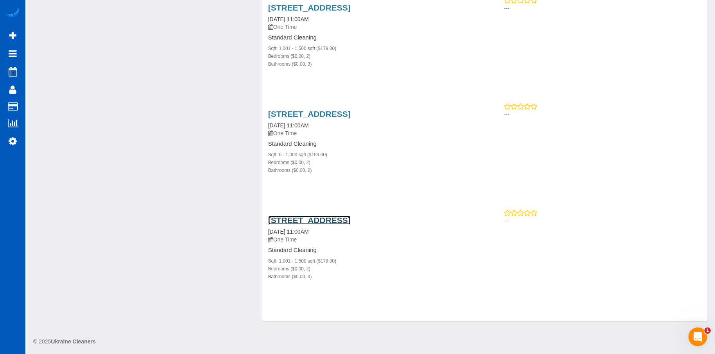
scroll to position [403, 0]
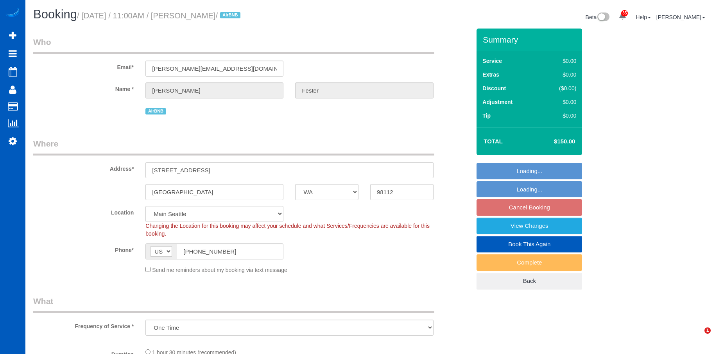
select select "WA"
select select "spot2"
select select "199"
select select "1001"
select select "2"
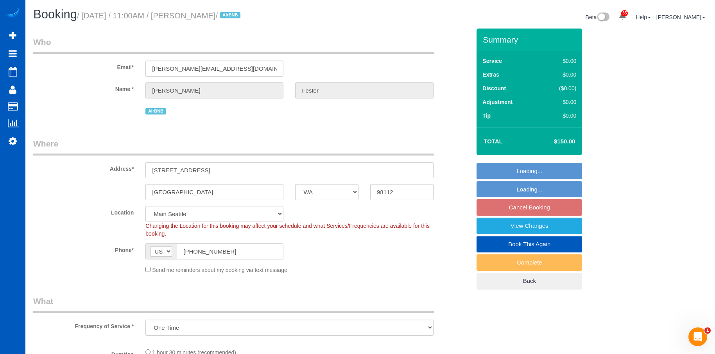
select select "2"
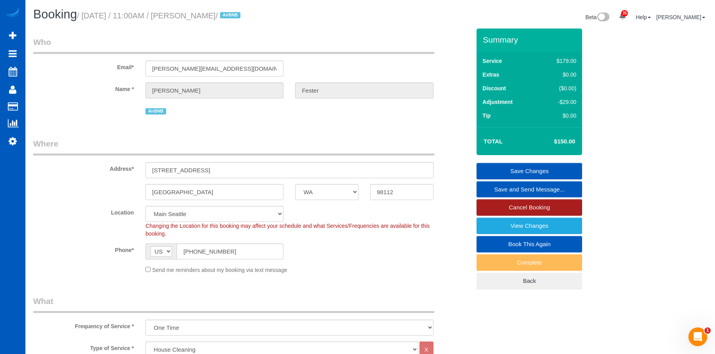
click at [503, 209] on link "Cancel Booking" at bounding box center [529, 207] width 106 height 16
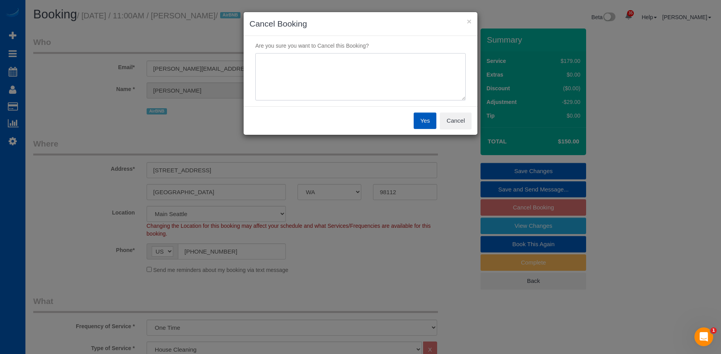
click at [370, 80] on textarea at bounding box center [360, 77] width 210 height 48
type textarea "x"
click at [426, 119] on button "Yes" at bounding box center [424, 121] width 23 height 16
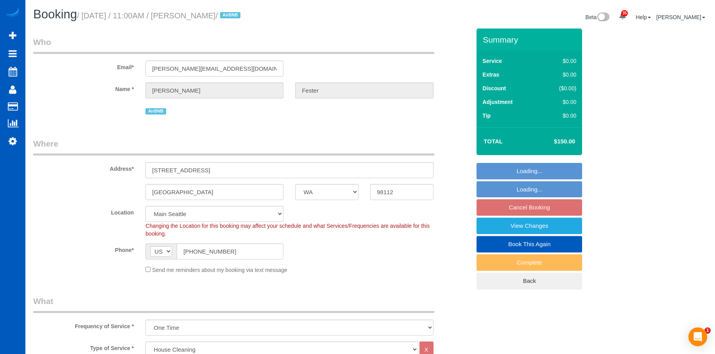
select select "WA"
select select "199"
select select "object:1222"
select select "spot2"
select select "2"
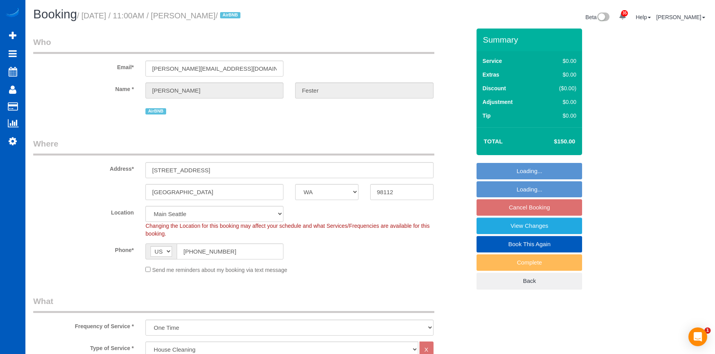
select select "3"
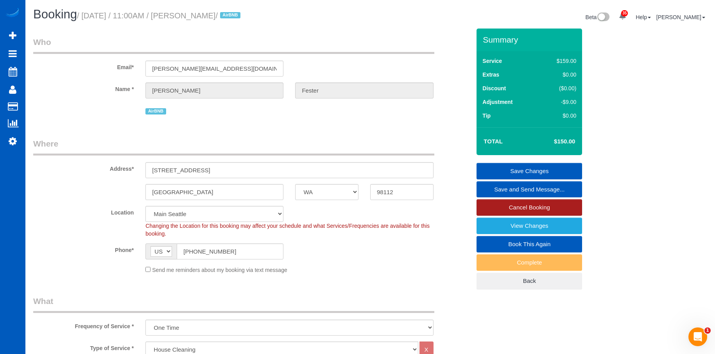
click at [510, 207] on link "Cancel Booking" at bounding box center [529, 207] width 106 height 16
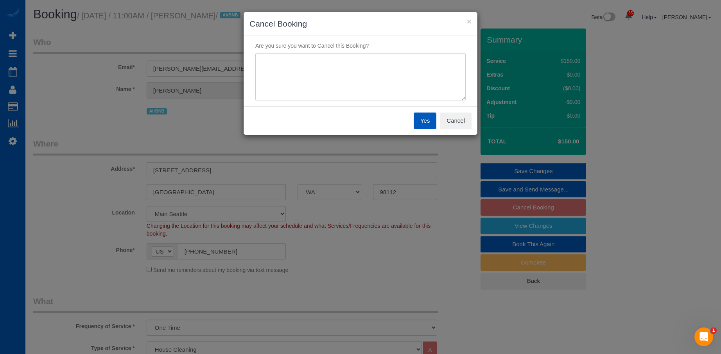
click at [429, 80] on textarea at bounding box center [360, 77] width 210 height 48
type textarea "x"
click at [425, 118] on button "Yes" at bounding box center [424, 121] width 23 height 16
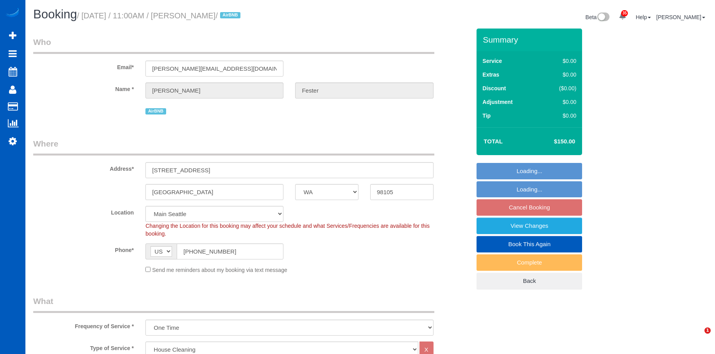
select select "WA"
select select "199"
select select "1001"
select select "2"
select select "3"
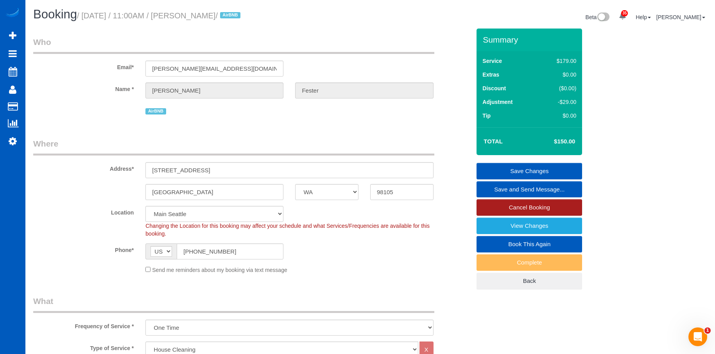
click at [499, 205] on link "Cancel Booking" at bounding box center [529, 207] width 106 height 16
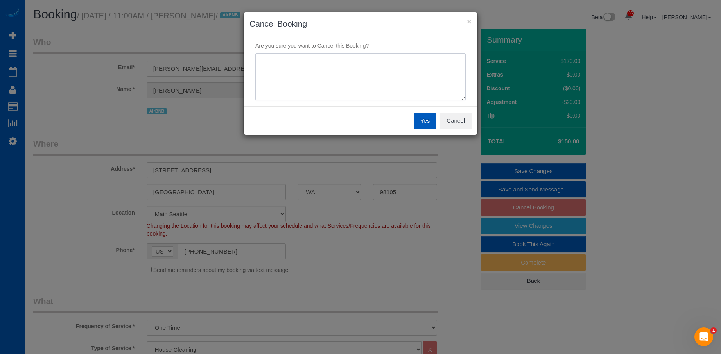
click at [405, 68] on textarea at bounding box center [360, 77] width 210 height 48
type textarea "x"
click at [422, 122] on button "Yes" at bounding box center [424, 121] width 23 height 16
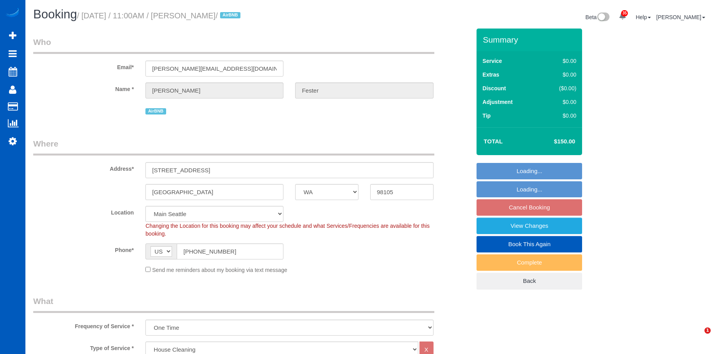
select select "WA"
select select "199"
select select "1001"
select select "2"
select select "3"
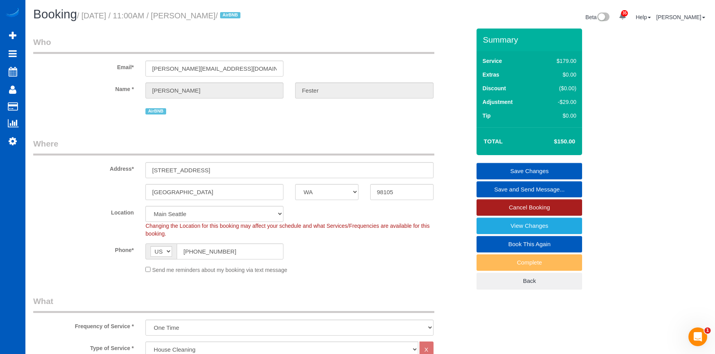
click at [502, 207] on link "Cancel Booking" at bounding box center [529, 207] width 106 height 16
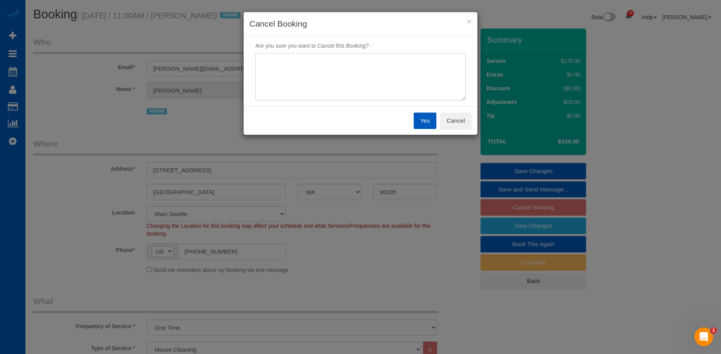
click at [393, 68] on textarea at bounding box center [360, 77] width 210 height 48
type textarea "x"
click at [424, 120] on button "Yes" at bounding box center [424, 121] width 23 height 16
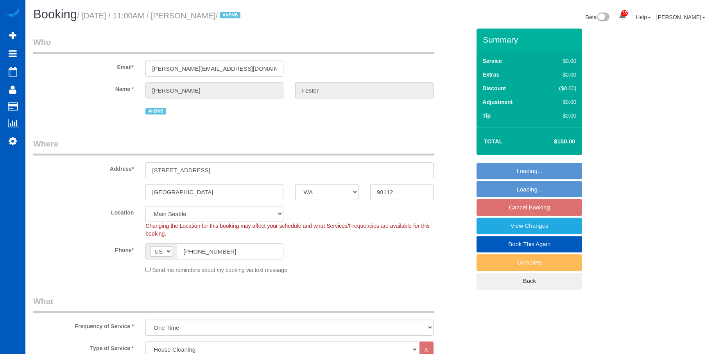
select select "WA"
select select "199"
select select "spot2"
select select "object:1222"
select select "2"
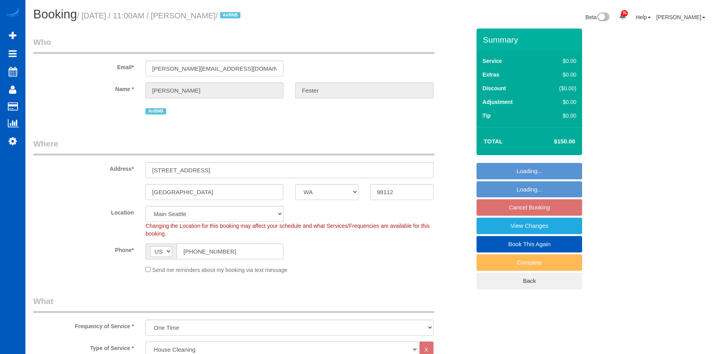
select select "2"
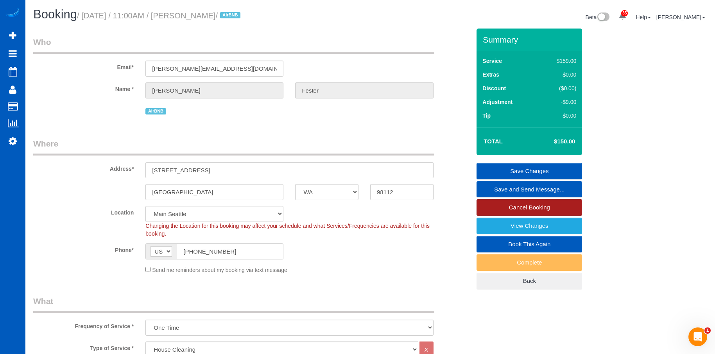
click at [511, 204] on link "Cancel Booking" at bounding box center [529, 207] width 106 height 16
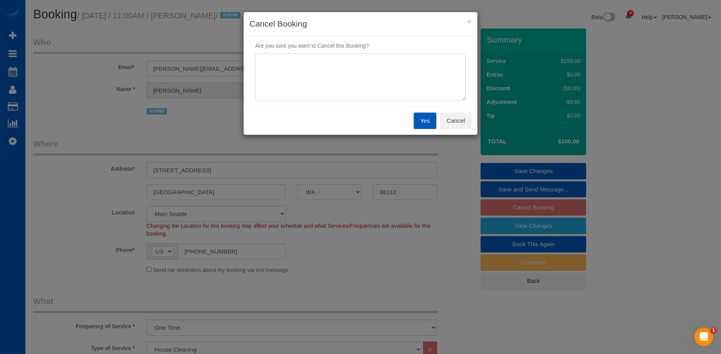
click at [412, 94] on textarea at bounding box center [360, 77] width 210 height 48
type textarea "x"
click at [419, 122] on button "Yes" at bounding box center [424, 121] width 23 height 16
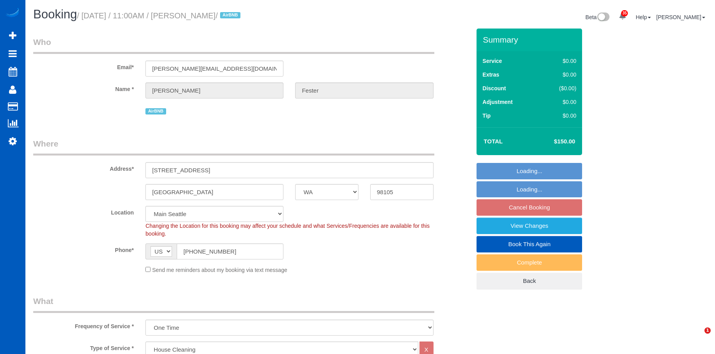
select select "WA"
select select "199"
select select "1001"
select select "2"
select select "3"
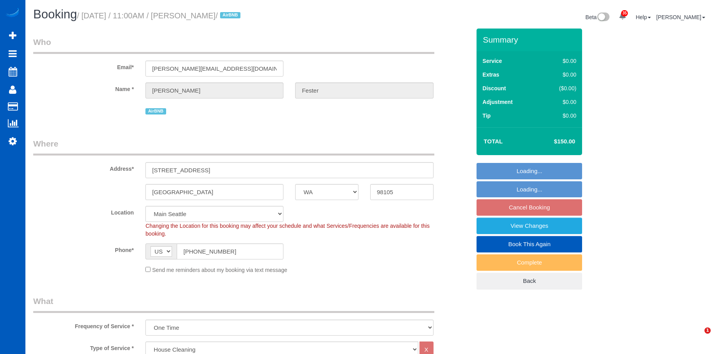
select select "spot22"
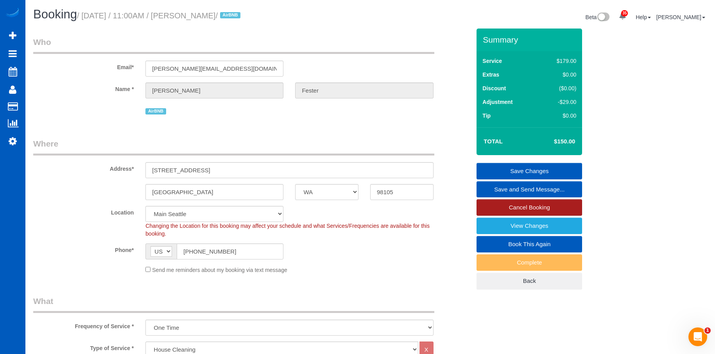
click at [514, 203] on link "Cancel Booking" at bounding box center [529, 207] width 106 height 16
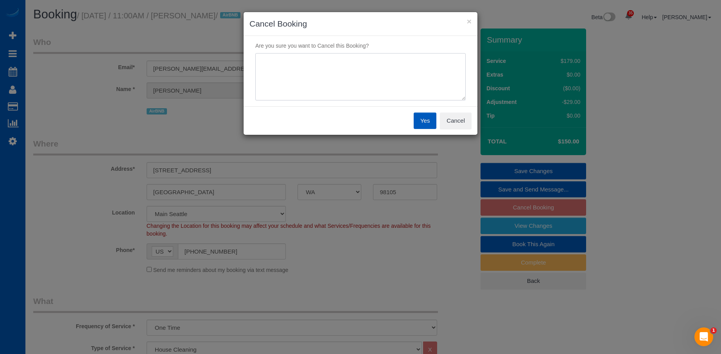
click at [387, 76] on textarea at bounding box center [360, 77] width 210 height 48
type textarea "x"
click at [424, 120] on button "Yes" at bounding box center [424, 121] width 23 height 16
